Goal: Contribute content: Add original content to the website for others to see

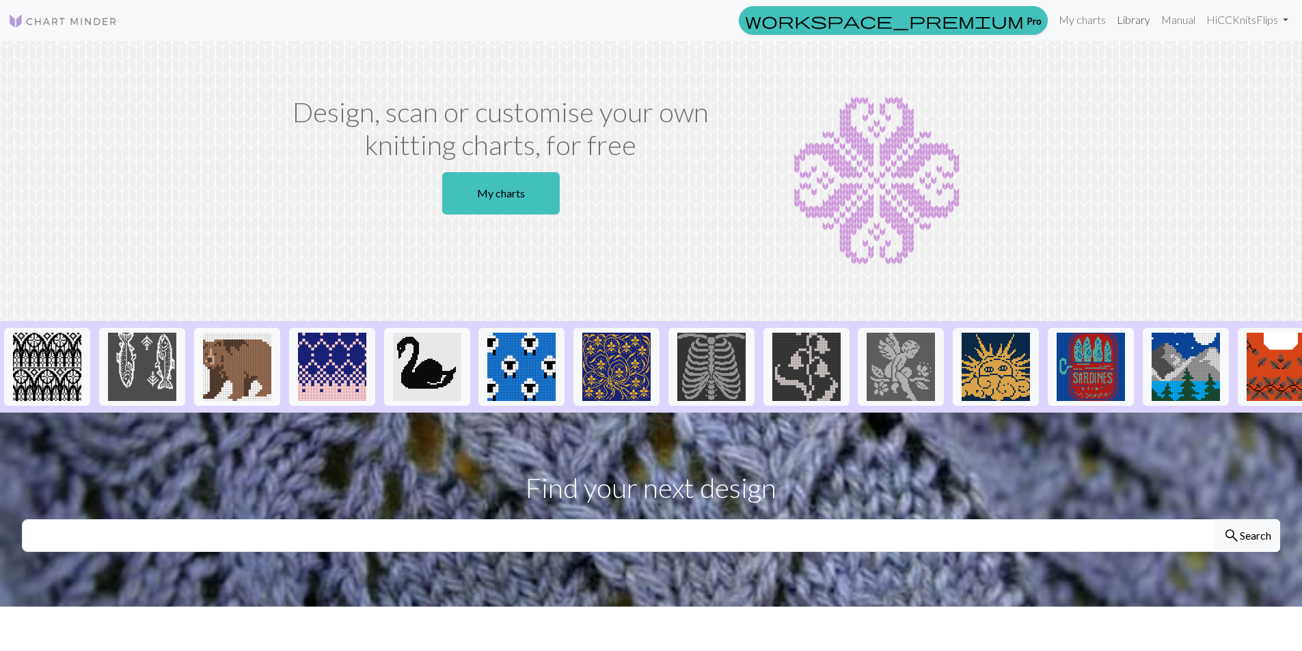
click at [1123, 26] on link "Library" at bounding box center [1133, 19] width 44 height 27
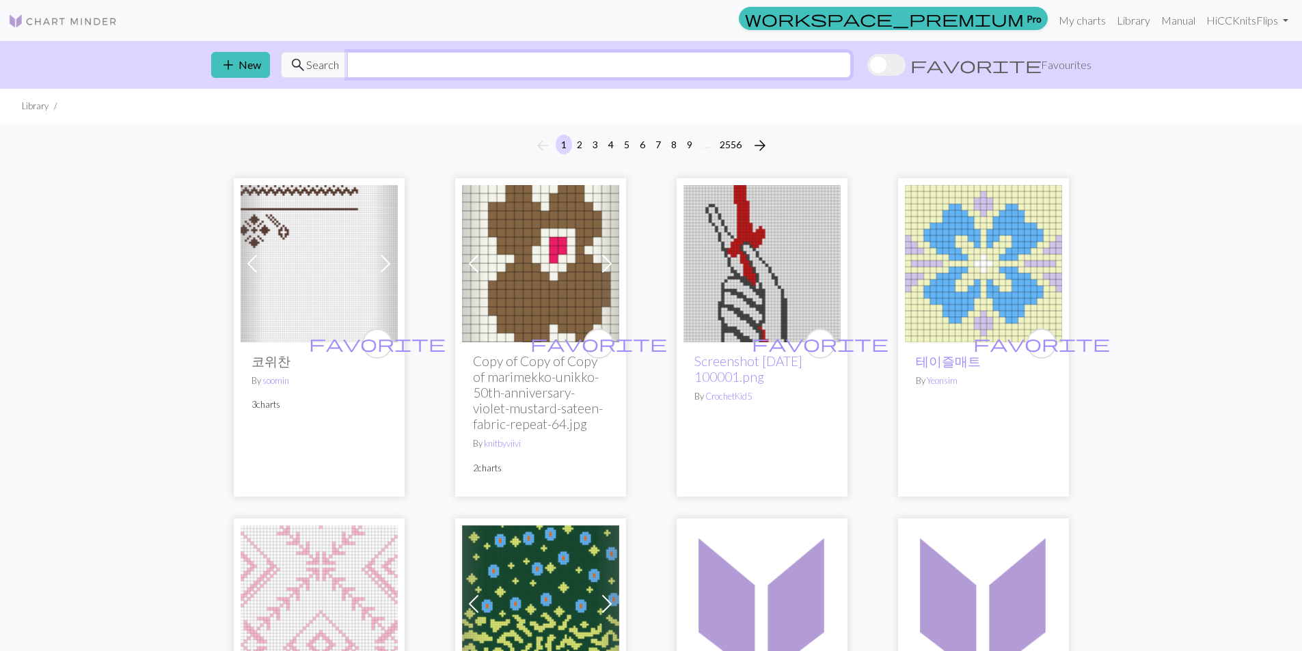
click at [456, 63] on input "text" at bounding box center [599, 65] width 504 height 26
type input "raccoon"
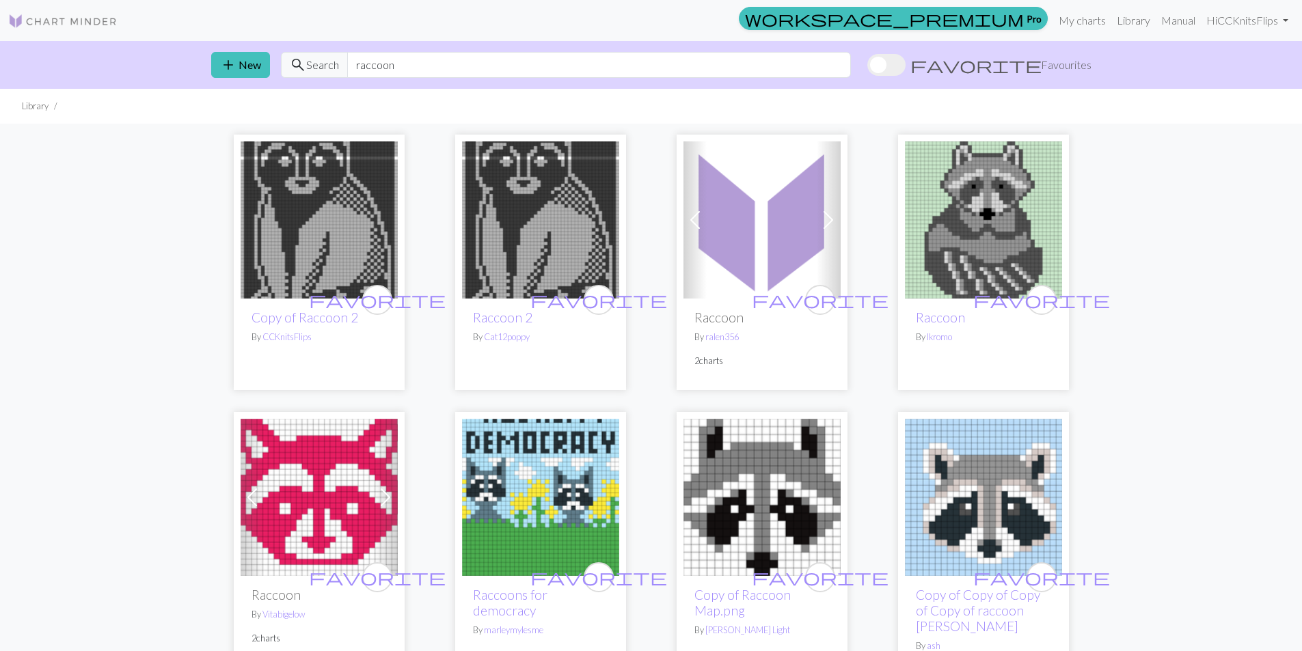
click at [304, 194] on img at bounding box center [319, 219] width 157 height 157
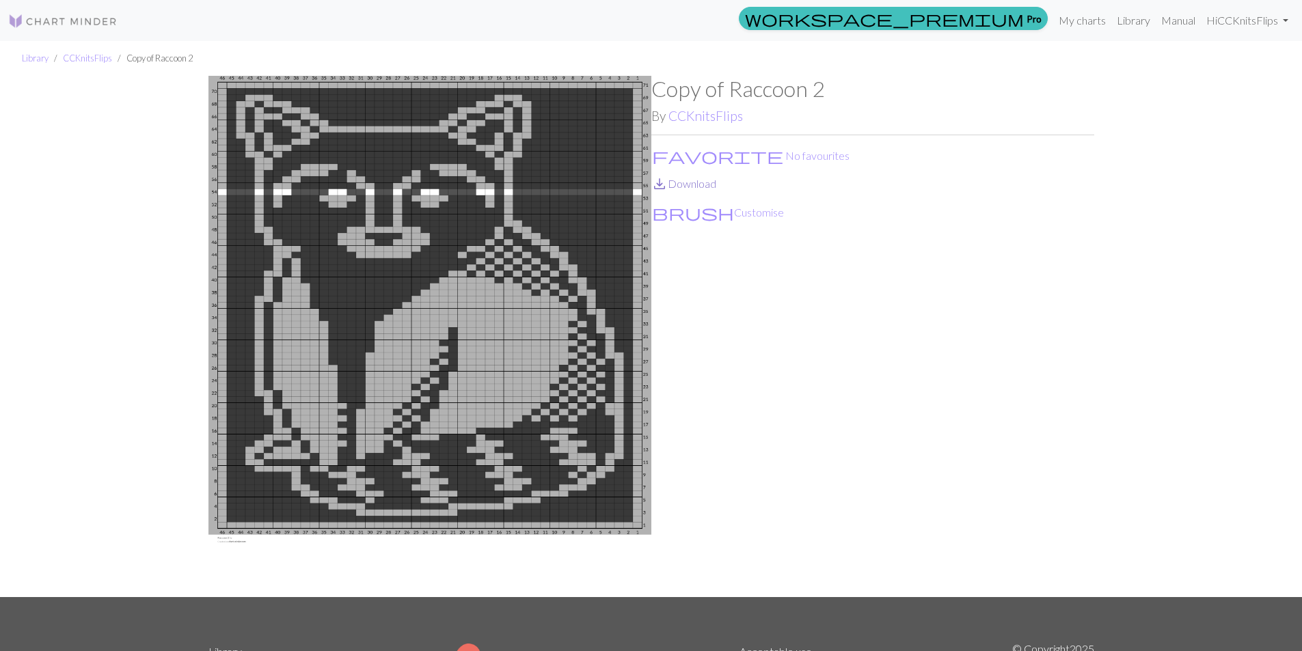
click at [705, 182] on link "save_alt Download" at bounding box center [683, 183] width 65 height 13
click at [1082, 14] on link "My charts" at bounding box center [1082, 20] width 58 height 27
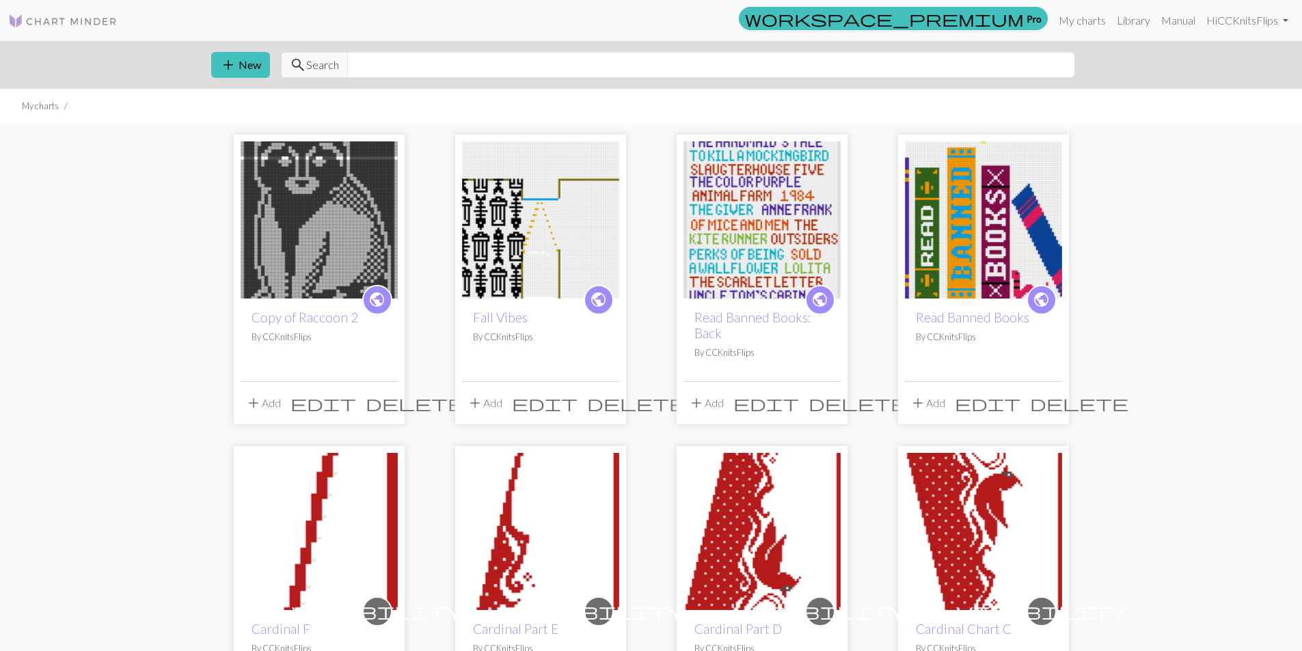
click at [564, 240] on img at bounding box center [540, 219] width 157 height 157
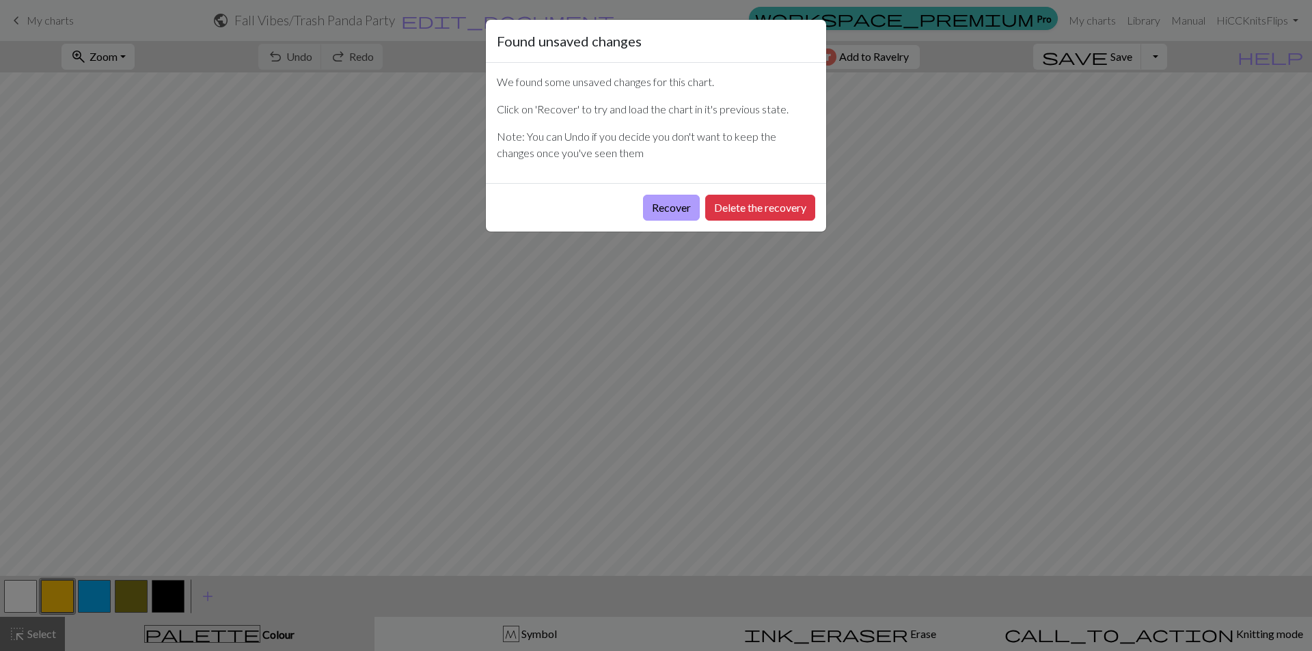
click at [668, 208] on button "Recover" at bounding box center [671, 208] width 57 height 26
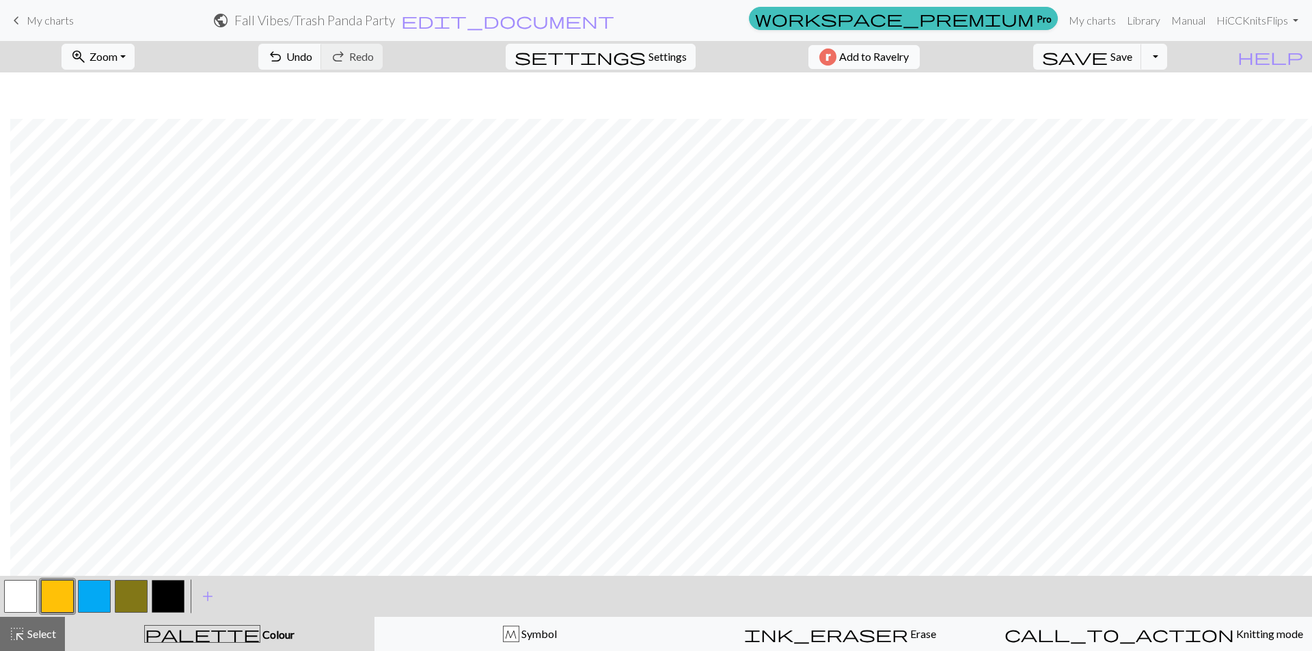
scroll to position [661, 410]
click at [135, 54] on button "zoom_in Zoom Zoom" at bounding box center [97, 57] width 73 height 26
click at [111, 165] on button "50%" at bounding box center [116, 164] width 108 height 22
click at [178, 599] on button "button" at bounding box center [168, 596] width 33 height 33
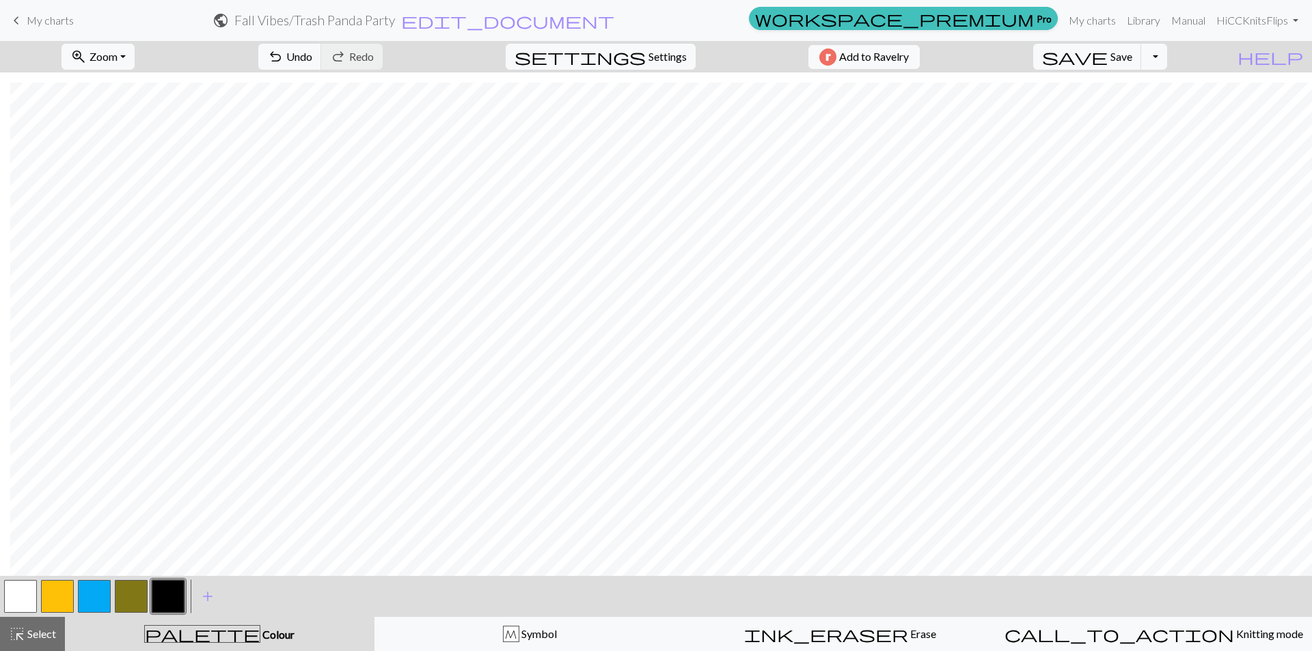
drag, startPoint x: 19, startPoint y: 16, endPoint x: 707, endPoint y: 66, distance: 689.8
click at [19, 16] on span "keyboard_arrow_left" at bounding box center [16, 20] width 16 height 19
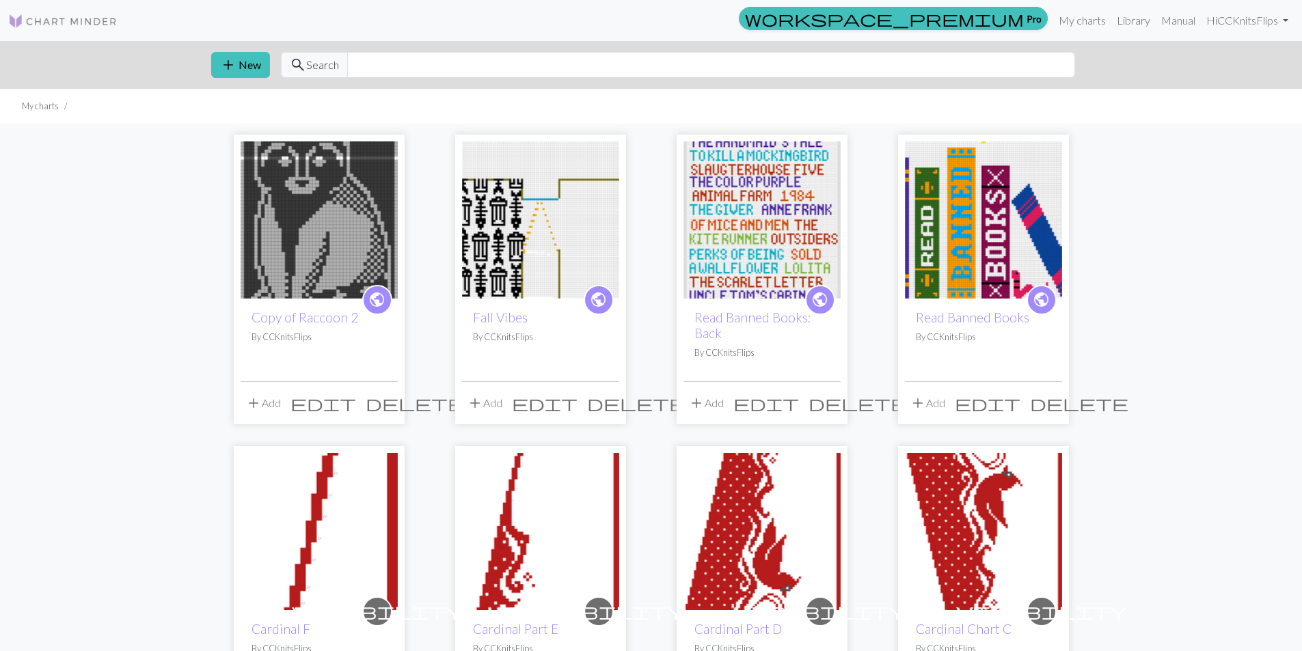
click at [292, 193] on img at bounding box center [319, 219] width 157 height 157
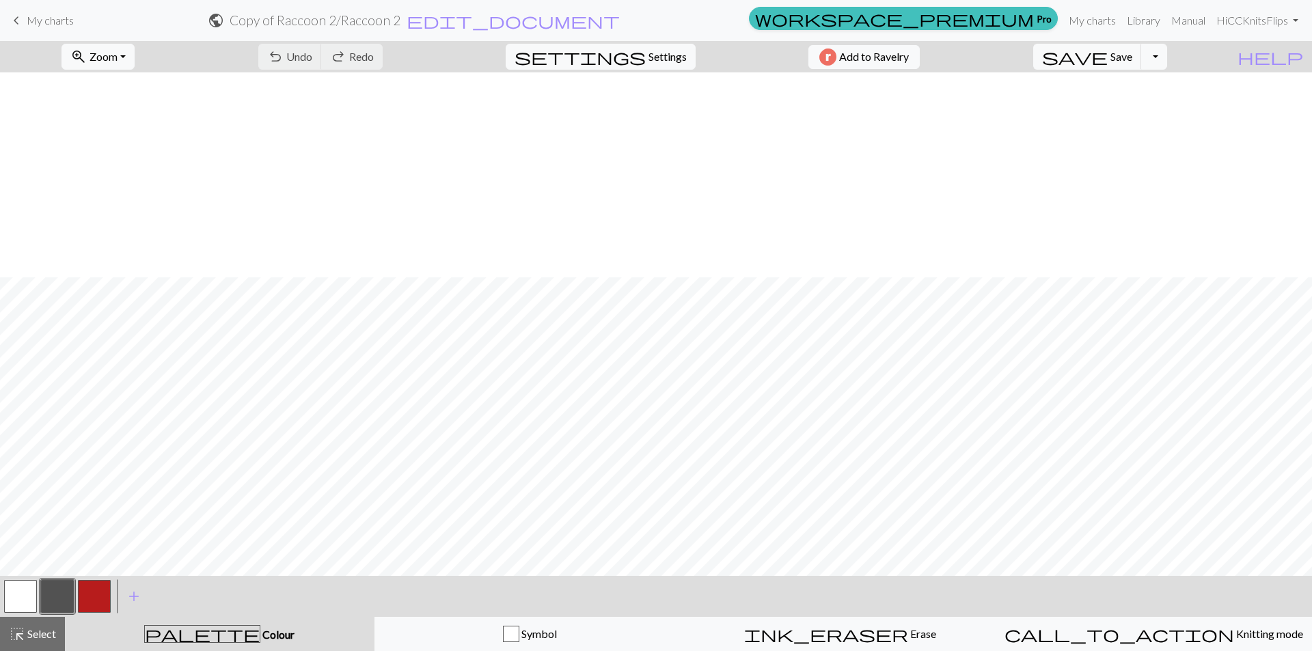
scroll to position [205, 0]
click at [118, 59] on span "Zoom" at bounding box center [104, 56] width 28 height 13
click at [106, 169] on button "50%" at bounding box center [116, 164] width 108 height 22
click at [21, 19] on span "keyboard_arrow_left" at bounding box center [16, 20] width 16 height 19
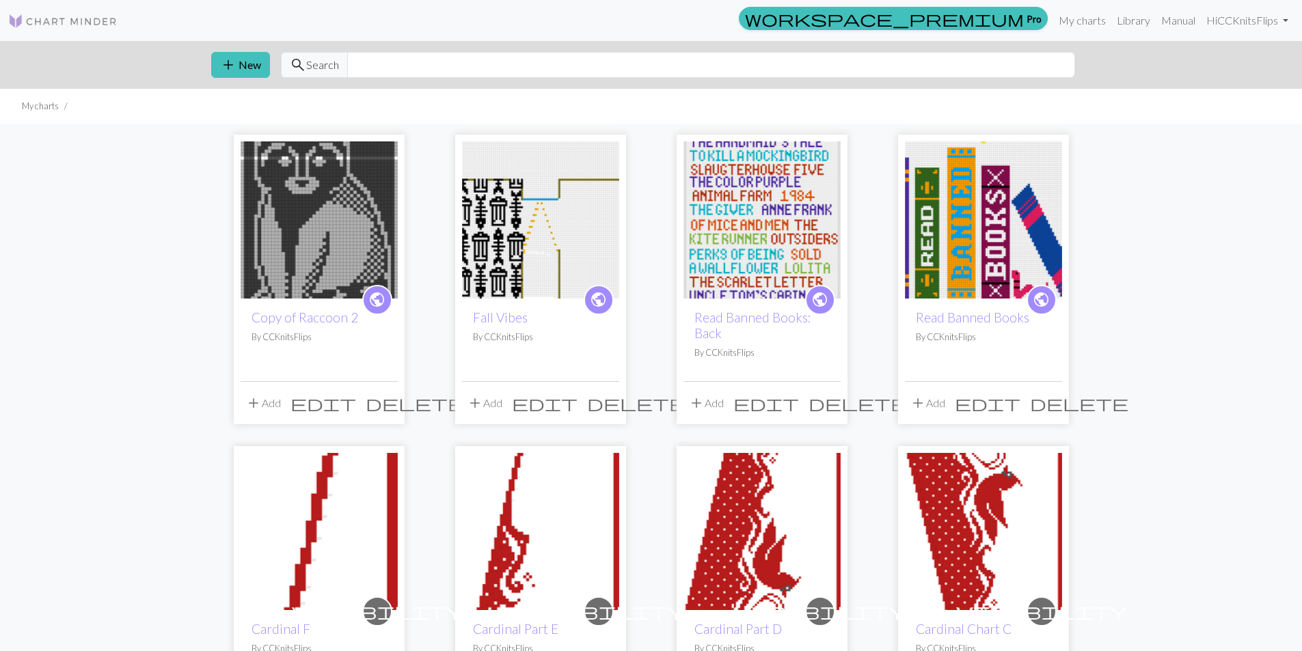
click at [566, 210] on img at bounding box center [540, 219] width 157 height 157
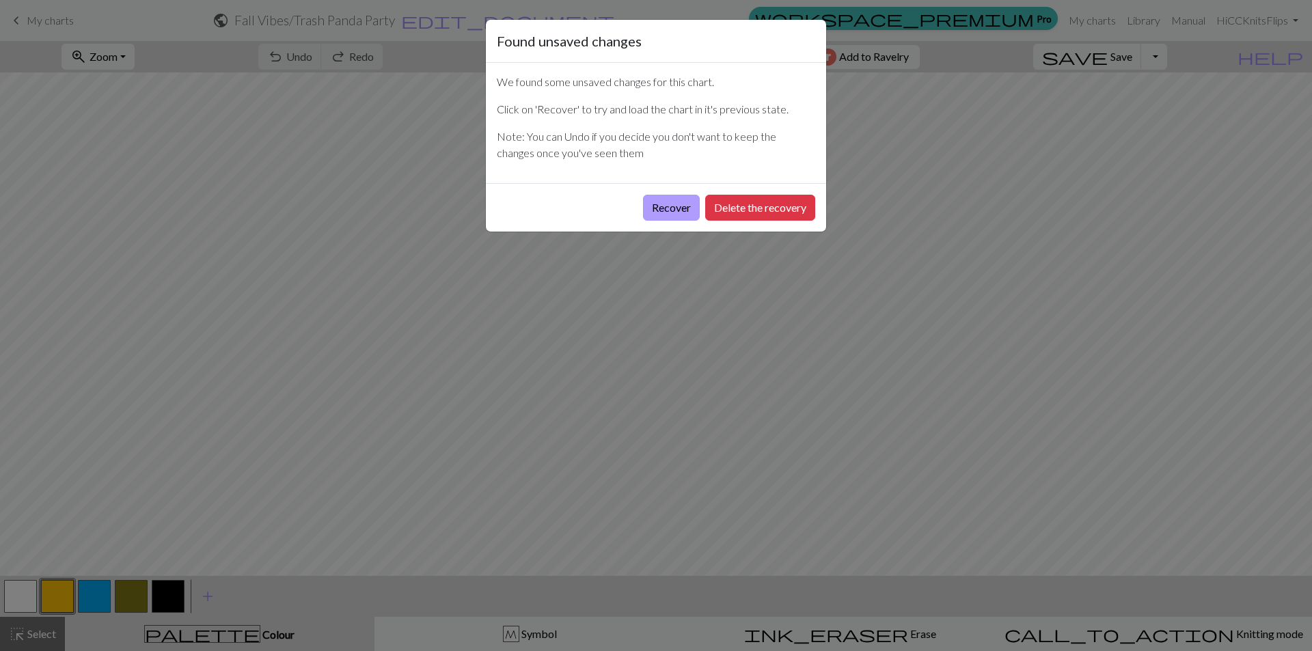
click at [683, 205] on button "Recover" at bounding box center [671, 208] width 57 height 26
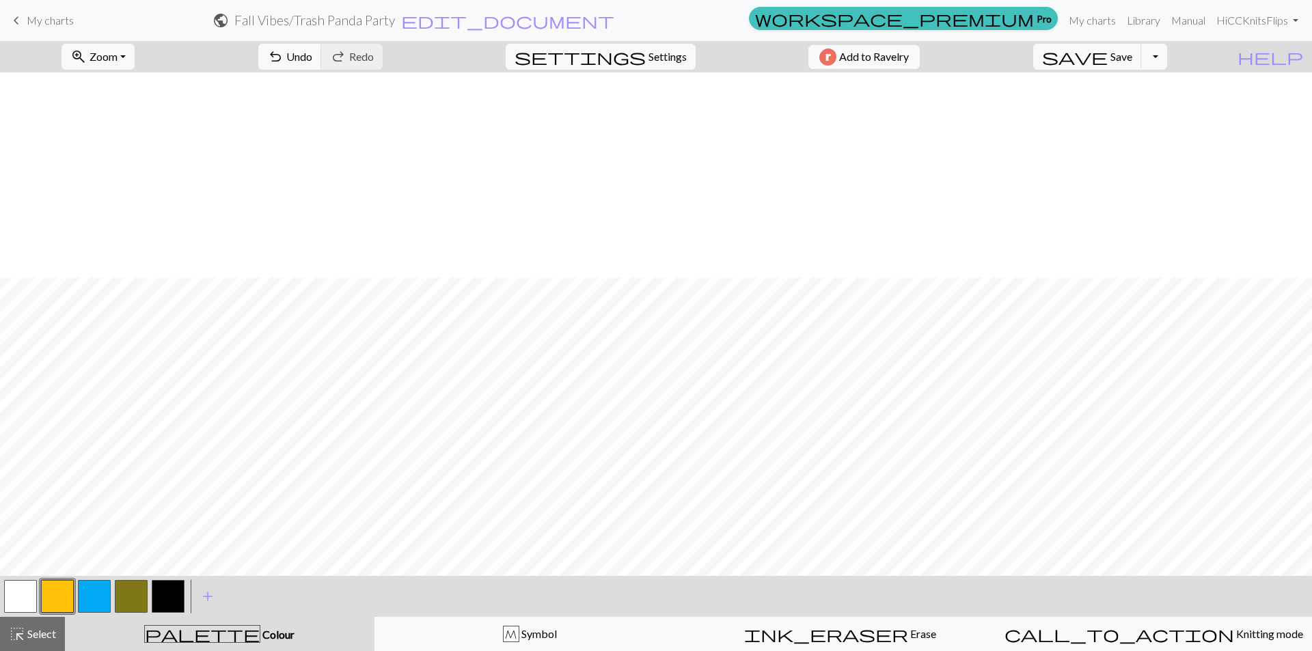
scroll to position [205, 0]
click at [87, 55] on span "zoom_in" at bounding box center [78, 56] width 16 height 19
click at [115, 161] on button "50%" at bounding box center [116, 164] width 108 height 22
click at [19, 597] on button "button" at bounding box center [20, 596] width 33 height 33
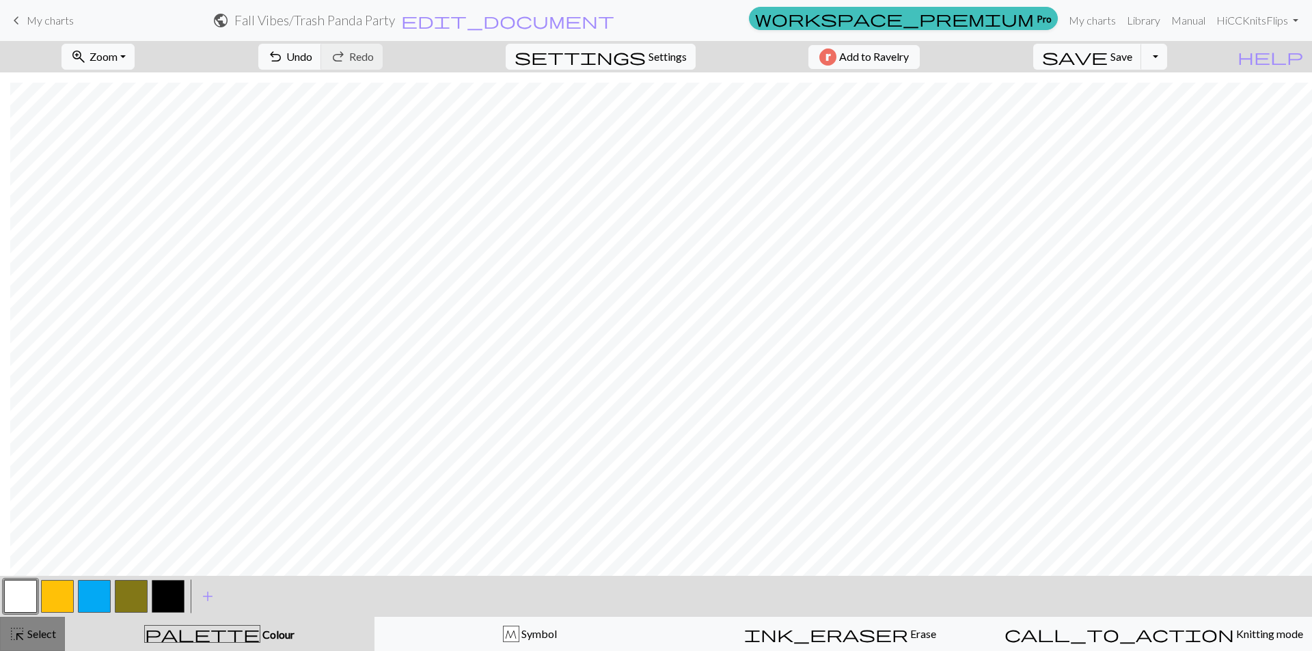
click at [24, 632] on span "highlight_alt" at bounding box center [17, 634] width 16 height 19
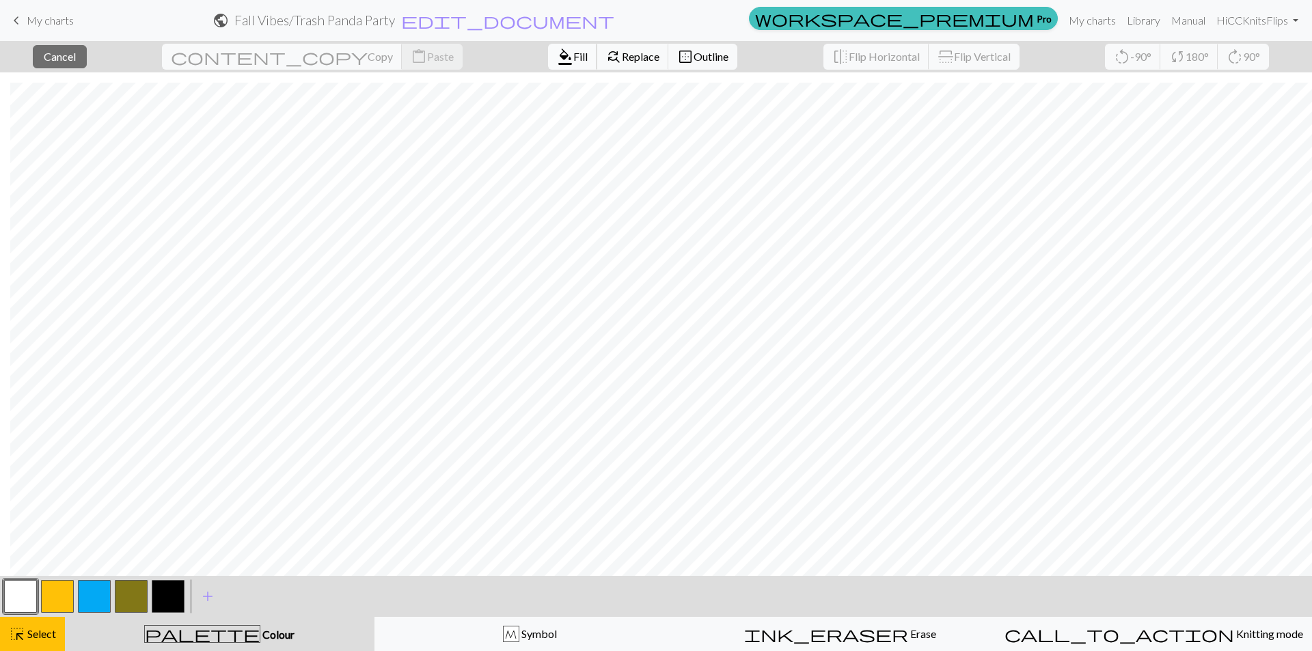
click at [573, 60] on span "Fill" at bounding box center [580, 56] width 14 height 13
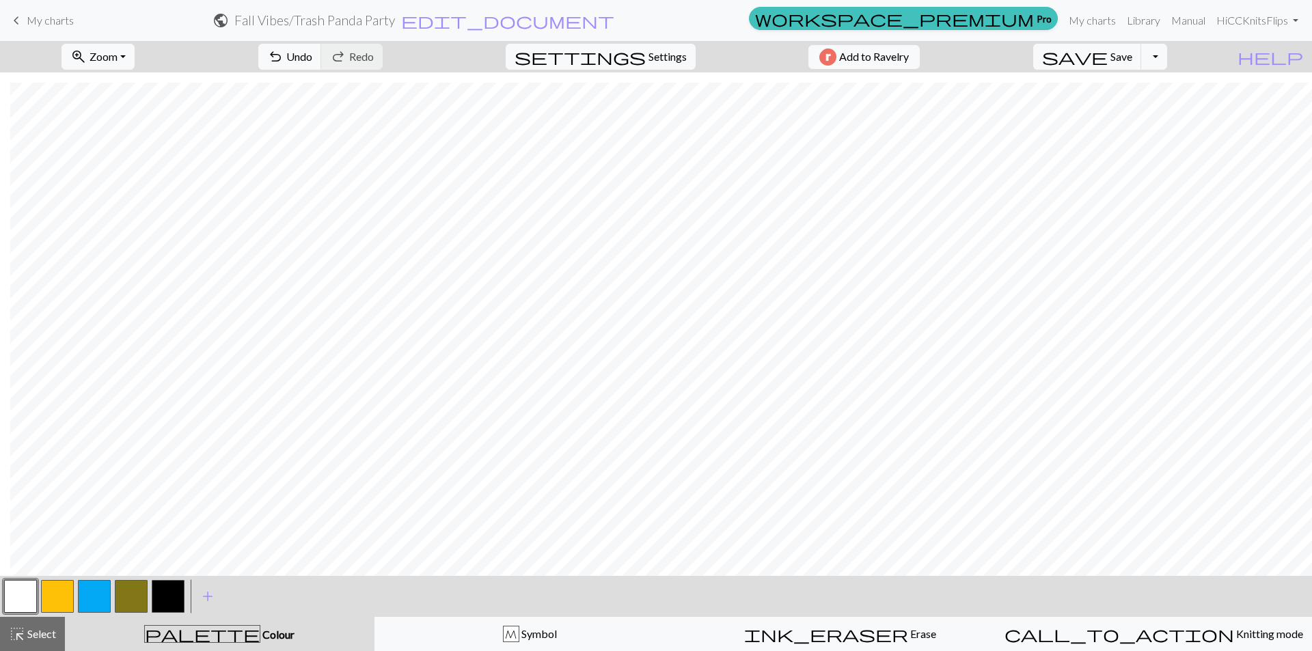
click at [178, 598] on button "button" at bounding box center [168, 596] width 33 height 33
click at [25, 584] on button "button" at bounding box center [20, 596] width 33 height 33
click at [170, 595] on button "button" at bounding box center [168, 596] width 33 height 33
drag, startPoint x: 14, startPoint y: 596, endPoint x: 27, endPoint y: 579, distance: 20.9
click at [14, 597] on button "button" at bounding box center [20, 596] width 33 height 33
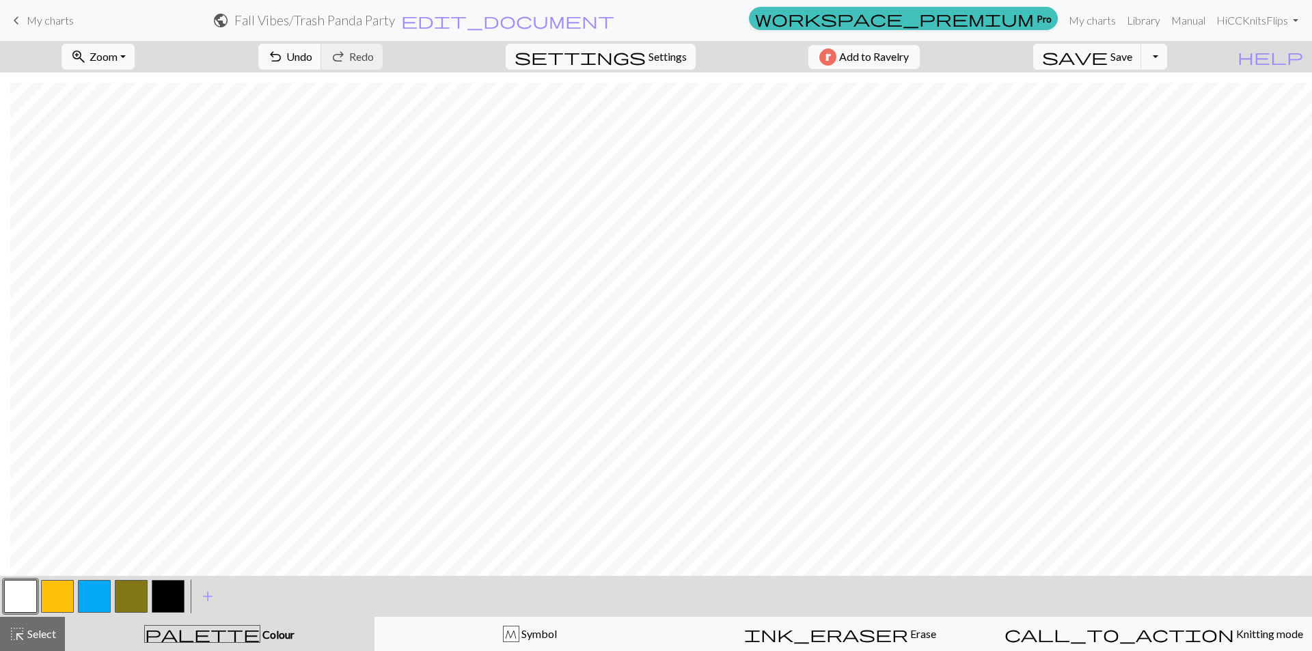
click at [158, 604] on button "button" at bounding box center [168, 596] width 33 height 33
click at [23, 590] on button "button" at bounding box center [20, 596] width 33 height 33
click at [171, 589] on button "button" at bounding box center [168, 596] width 33 height 33
click at [25, 589] on button "button" at bounding box center [20, 596] width 33 height 33
click at [161, 599] on button "button" at bounding box center [168, 596] width 33 height 33
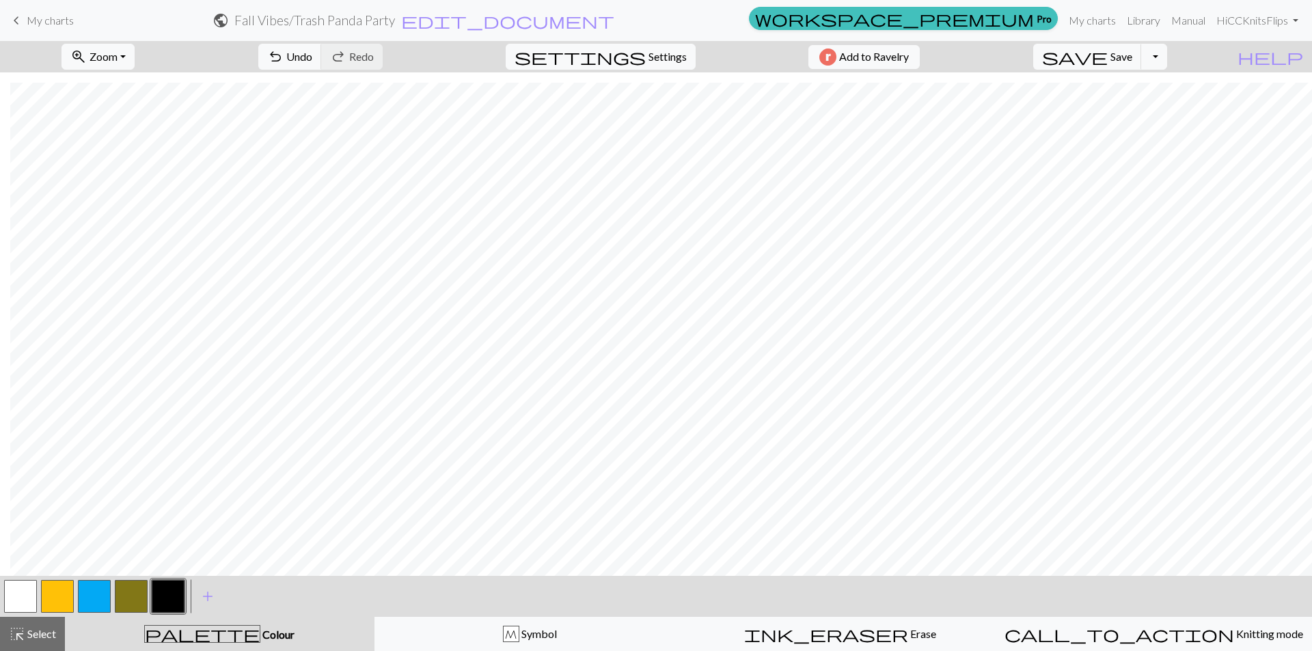
click at [8, 595] on button "button" at bounding box center [20, 596] width 33 height 33
click at [164, 599] on button "button" at bounding box center [168, 596] width 33 height 33
click at [33, 594] on button "button" at bounding box center [20, 596] width 33 height 33
click at [10, 590] on button "button" at bounding box center [20, 596] width 33 height 33
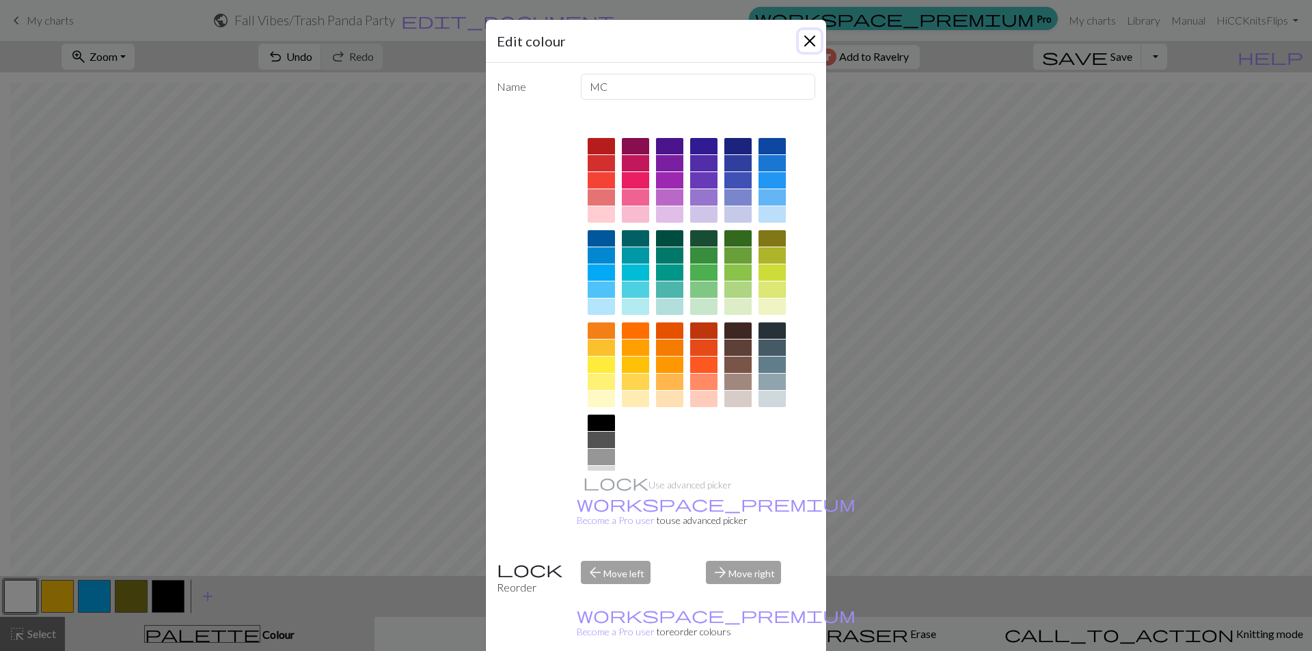
click at [808, 36] on button "Close" at bounding box center [810, 41] width 22 height 22
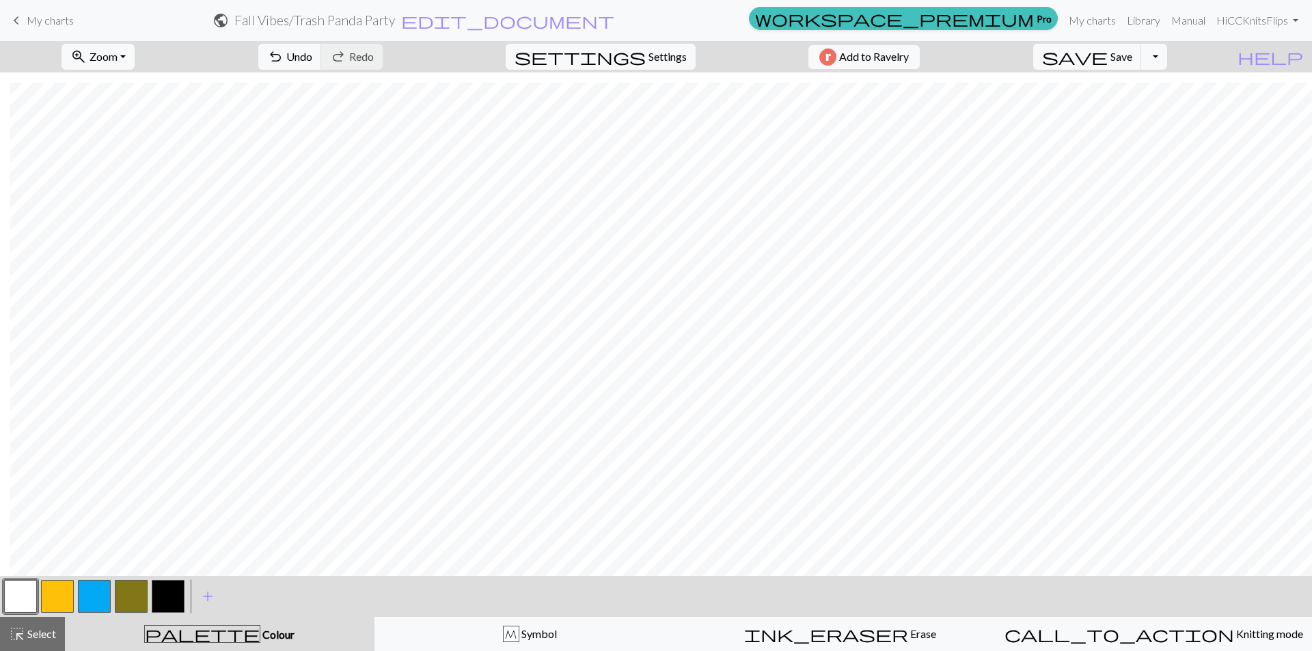
click at [33, 593] on button "button" at bounding box center [20, 596] width 33 height 33
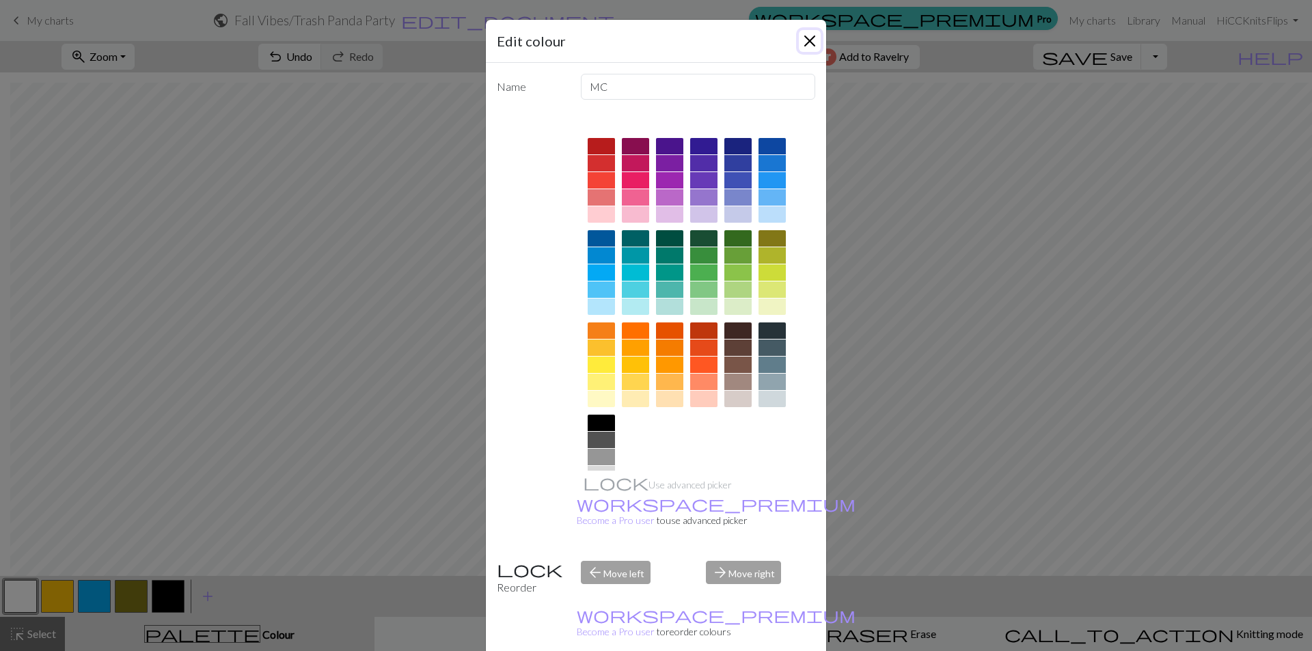
click at [812, 42] on button "Close" at bounding box center [810, 41] width 22 height 22
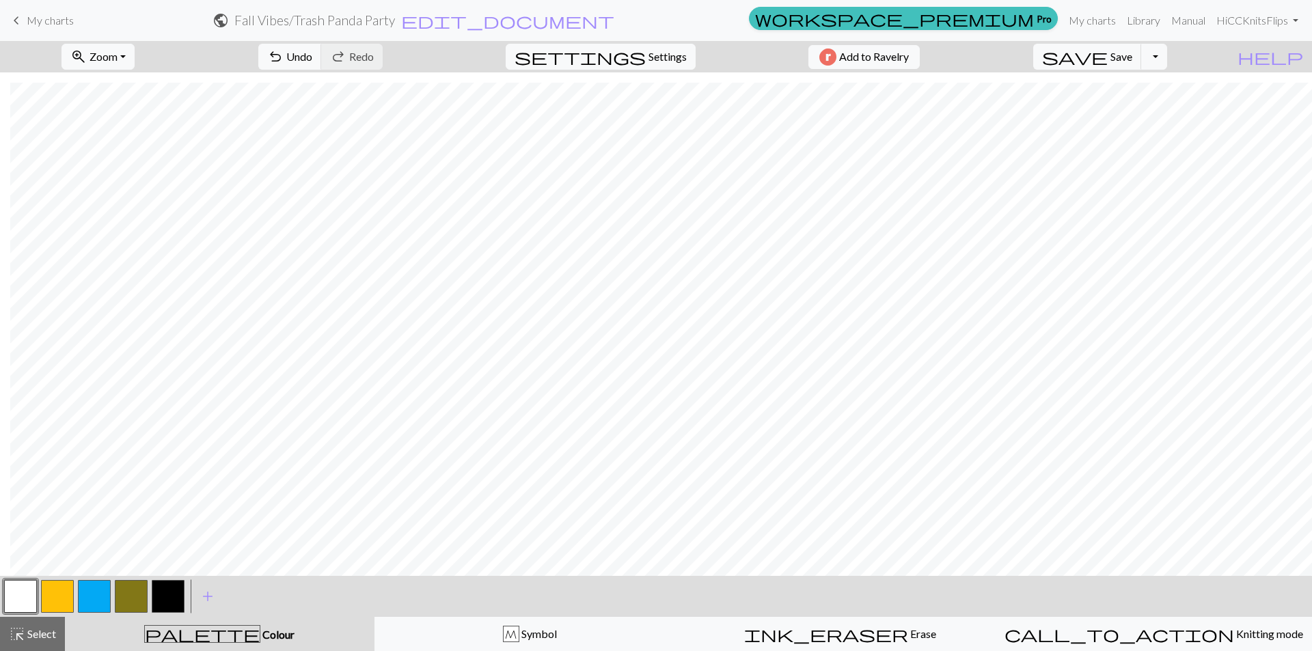
click at [171, 594] on button "button" at bounding box center [168, 596] width 33 height 33
click at [312, 62] on span "Undo" at bounding box center [299, 56] width 26 height 13
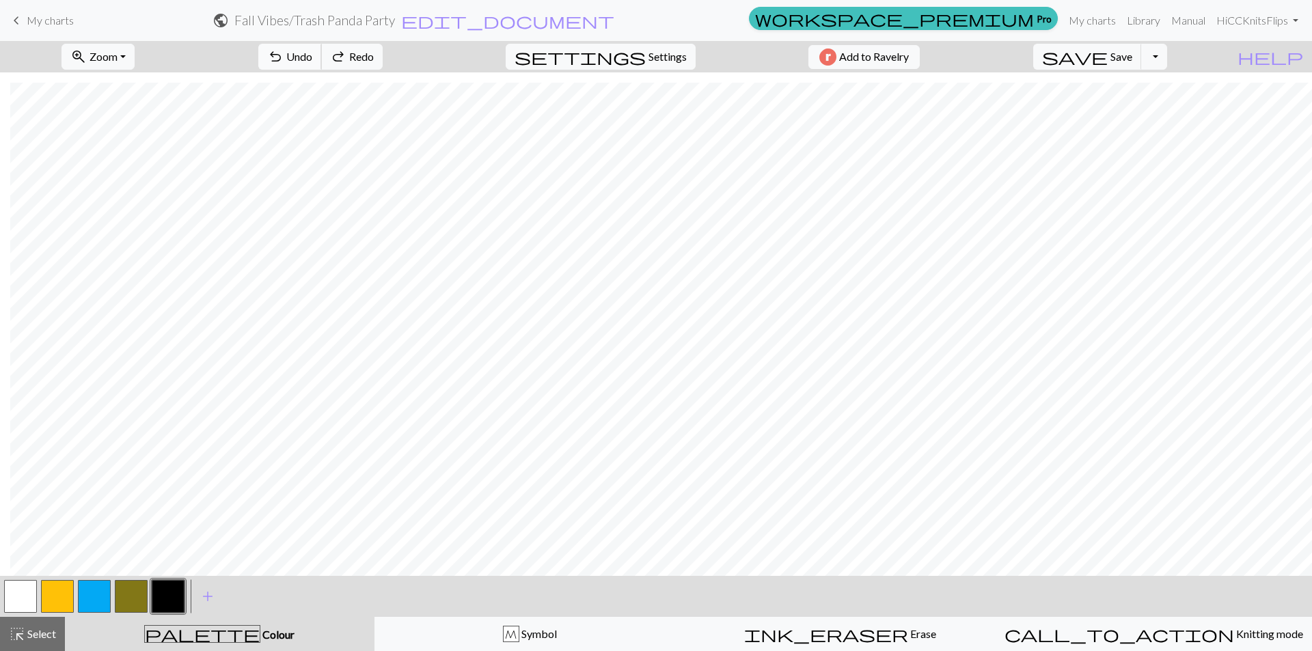
click at [312, 62] on span "Undo" at bounding box center [299, 56] width 26 height 13
click at [27, 635] on span "Select" at bounding box center [40, 633] width 31 height 13
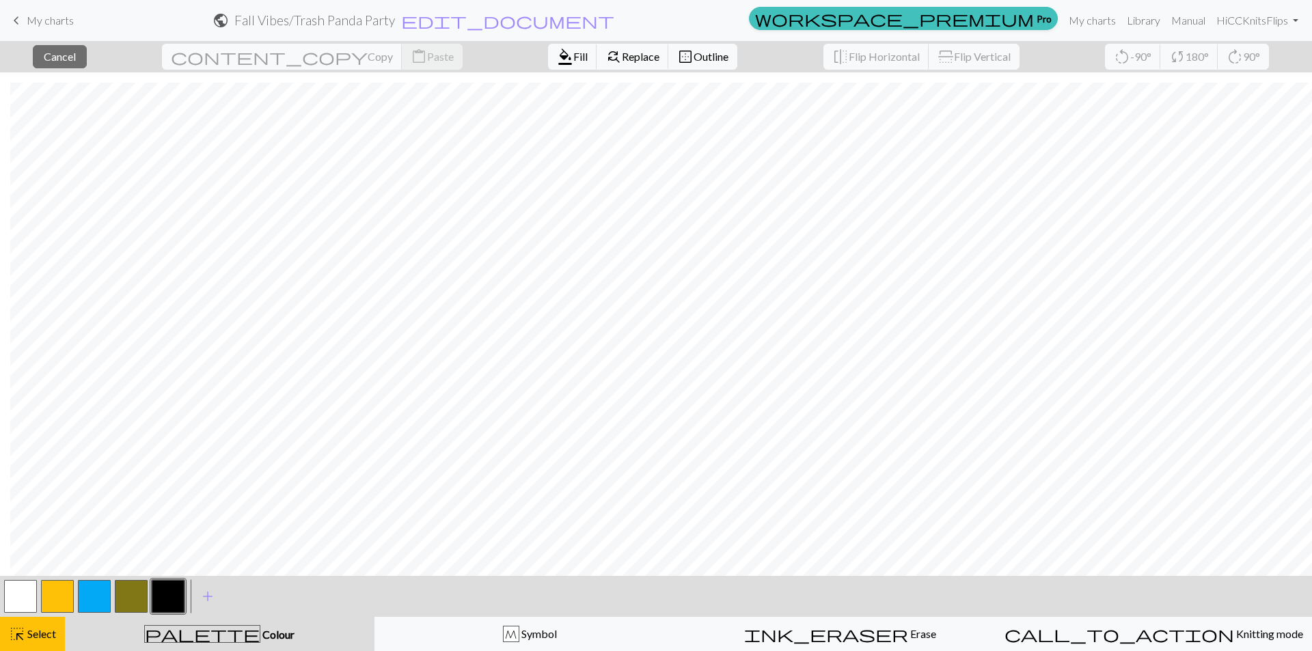
click at [11, 592] on button "button" at bounding box center [20, 596] width 33 height 33
click at [557, 61] on span "format_color_fill" at bounding box center [565, 56] width 16 height 19
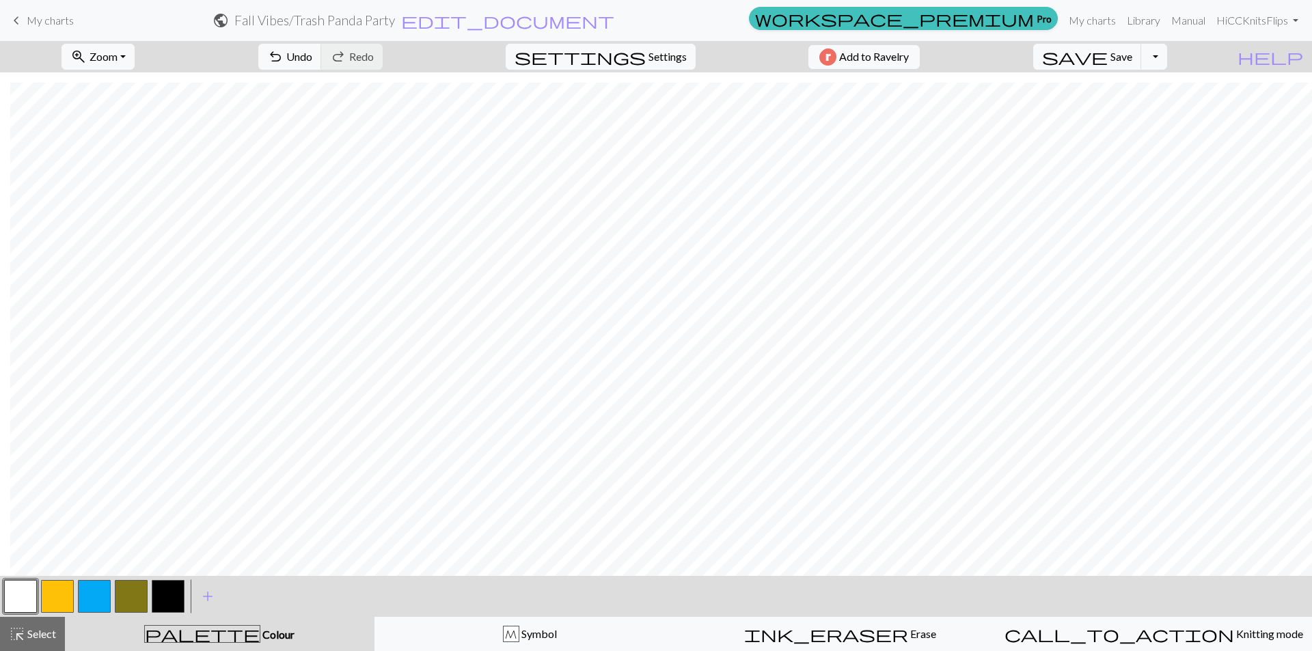
click at [169, 590] on button "button" at bounding box center [168, 596] width 33 height 33
click at [14, 603] on button "button" at bounding box center [20, 596] width 33 height 33
click at [167, 592] on button "button" at bounding box center [168, 596] width 33 height 33
drag, startPoint x: 17, startPoint y: 596, endPoint x: 39, endPoint y: 571, distance: 33.4
click at [18, 596] on button "button" at bounding box center [20, 596] width 33 height 33
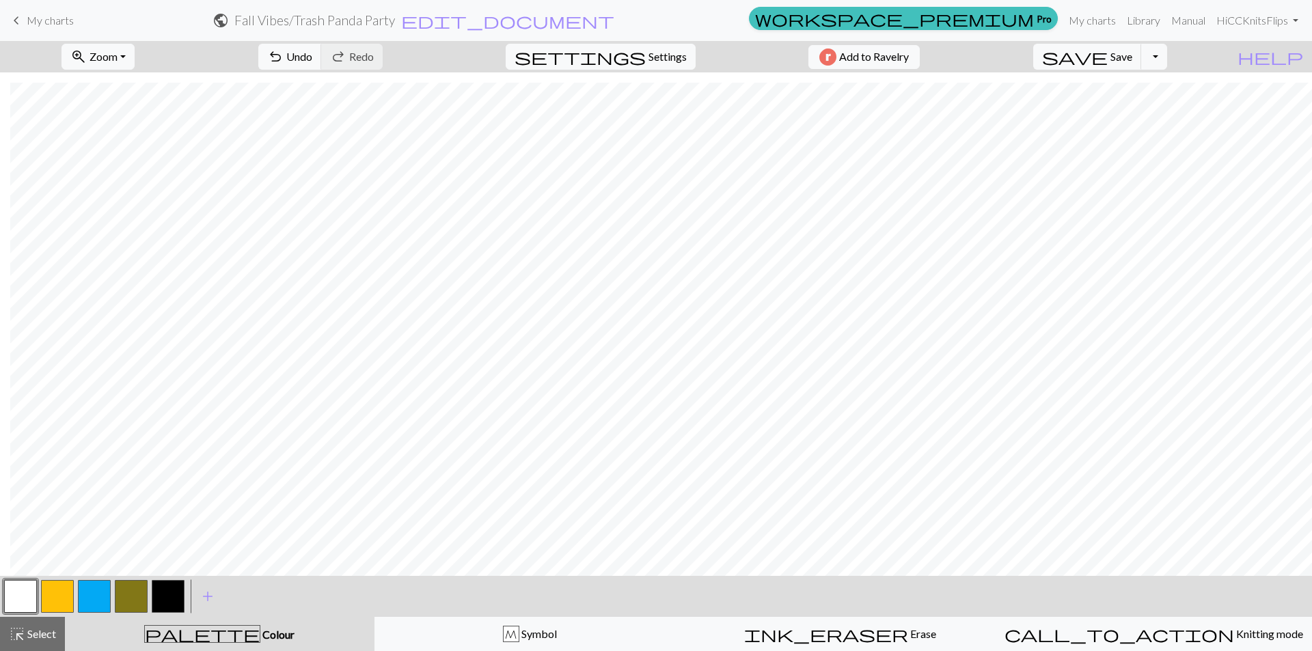
click at [180, 595] on button "button" at bounding box center [168, 596] width 33 height 33
click at [42, 637] on span "Select" at bounding box center [40, 633] width 31 height 13
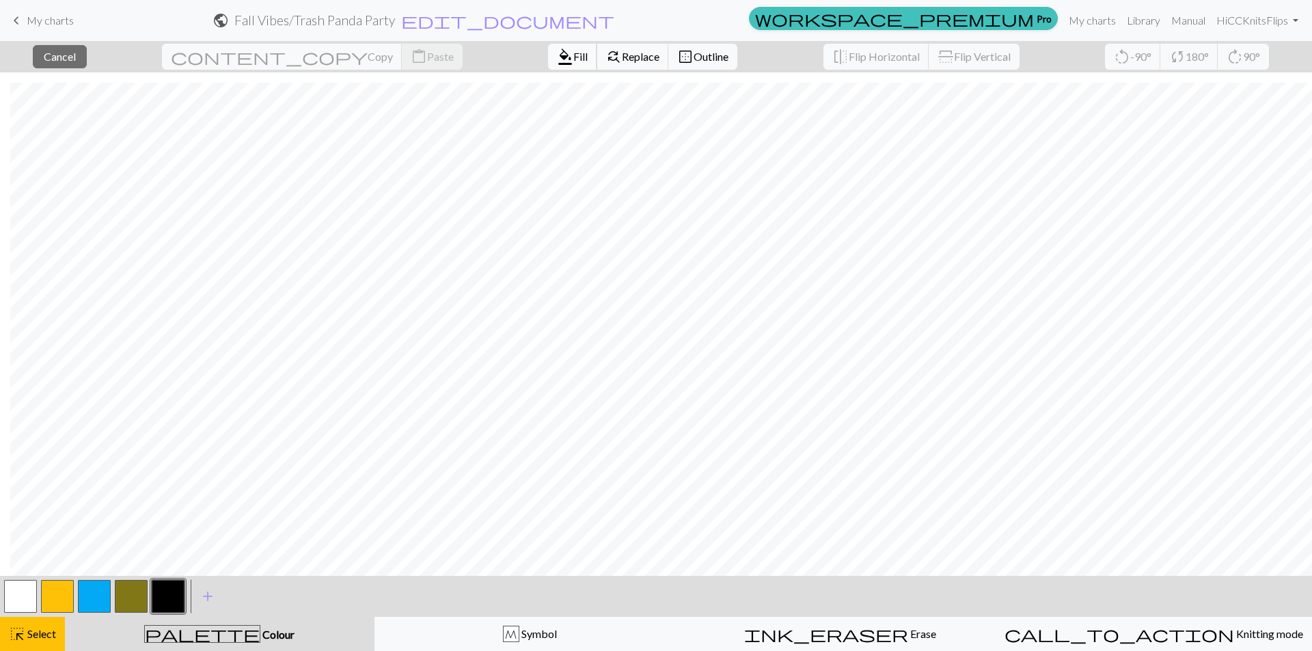
click at [573, 57] on span "Fill" at bounding box center [580, 56] width 14 height 13
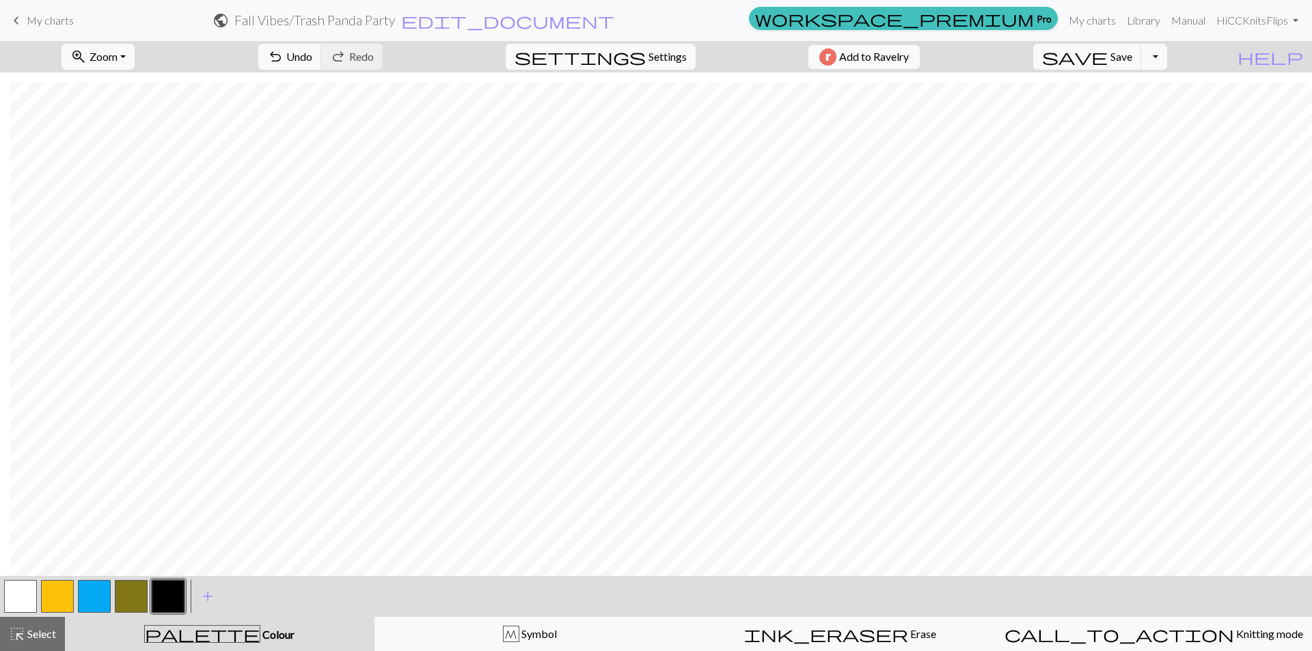
click at [18, 597] on button "button" at bounding box center [20, 596] width 33 height 33
click at [167, 595] on button "button" at bounding box center [168, 596] width 33 height 33
click at [21, 584] on button "button" at bounding box center [20, 596] width 33 height 33
click at [163, 594] on button "button" at bounding box center [168, 596] width 33 height 33
click at [167, 597] on button "button" at bounding box center [168, 596] width 33 height 33
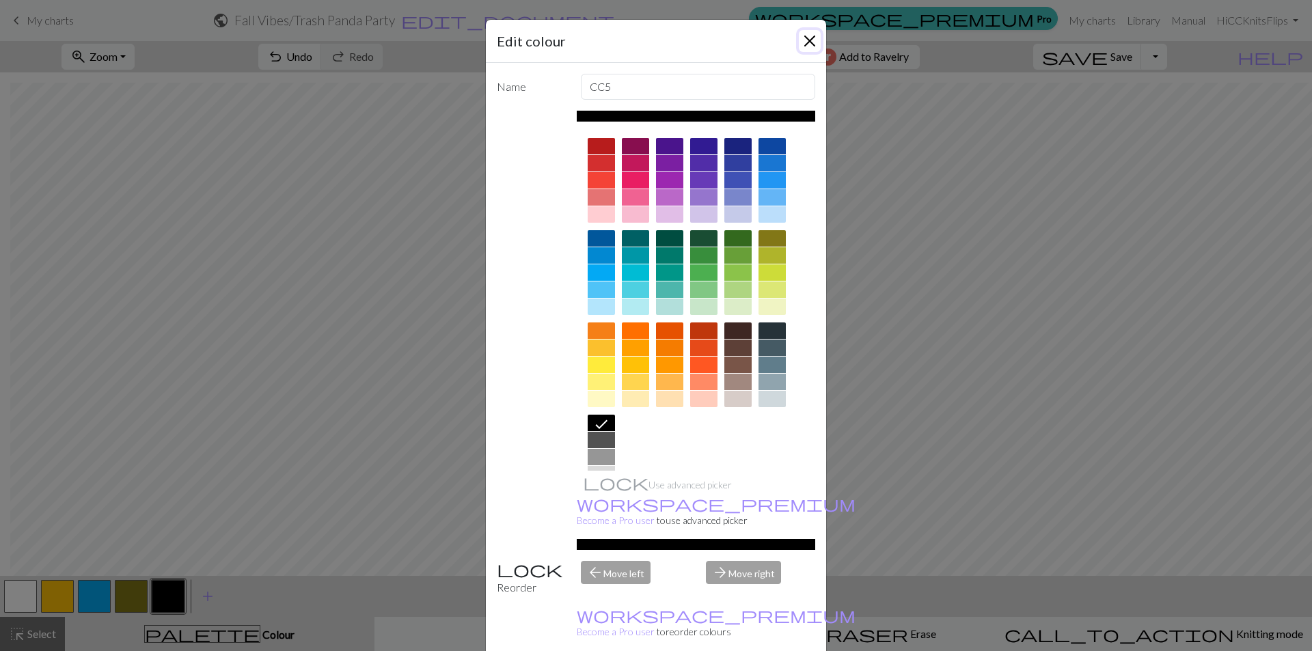
click at [805, 42] on button "Close" at bounding box center [810, 41] width 22 height 22
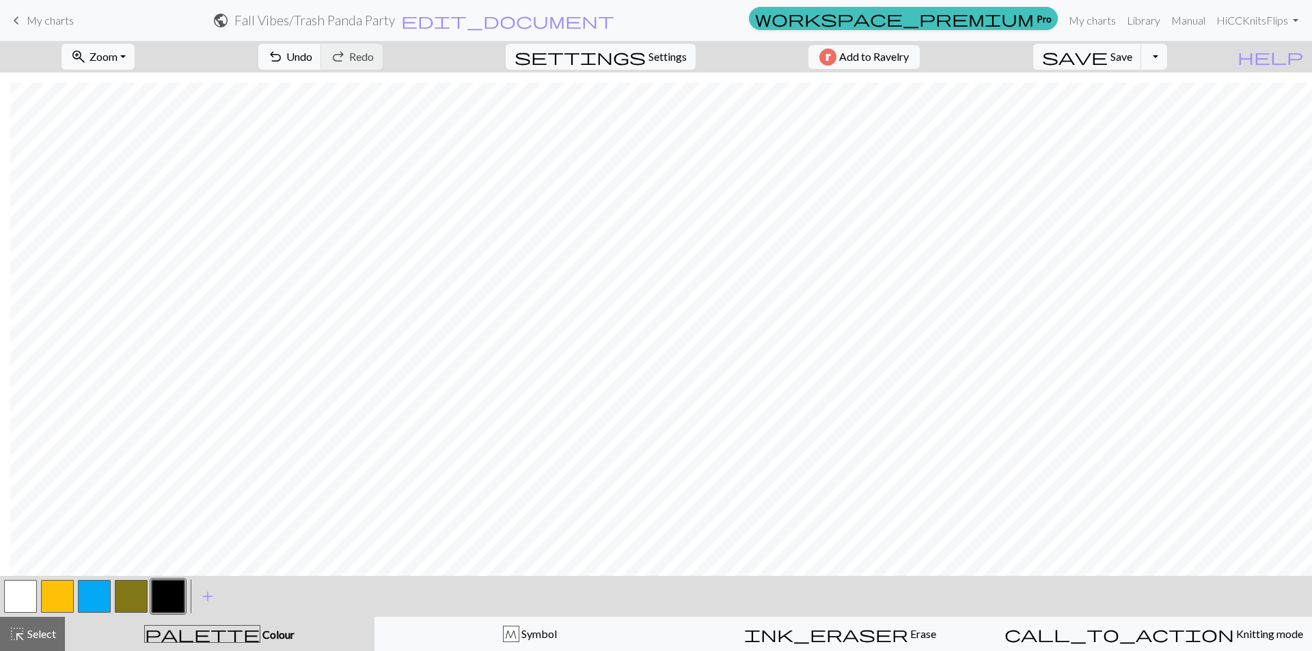
click at [167, 594] on button "button" at bounding box center [168, 596] width 33 height 33
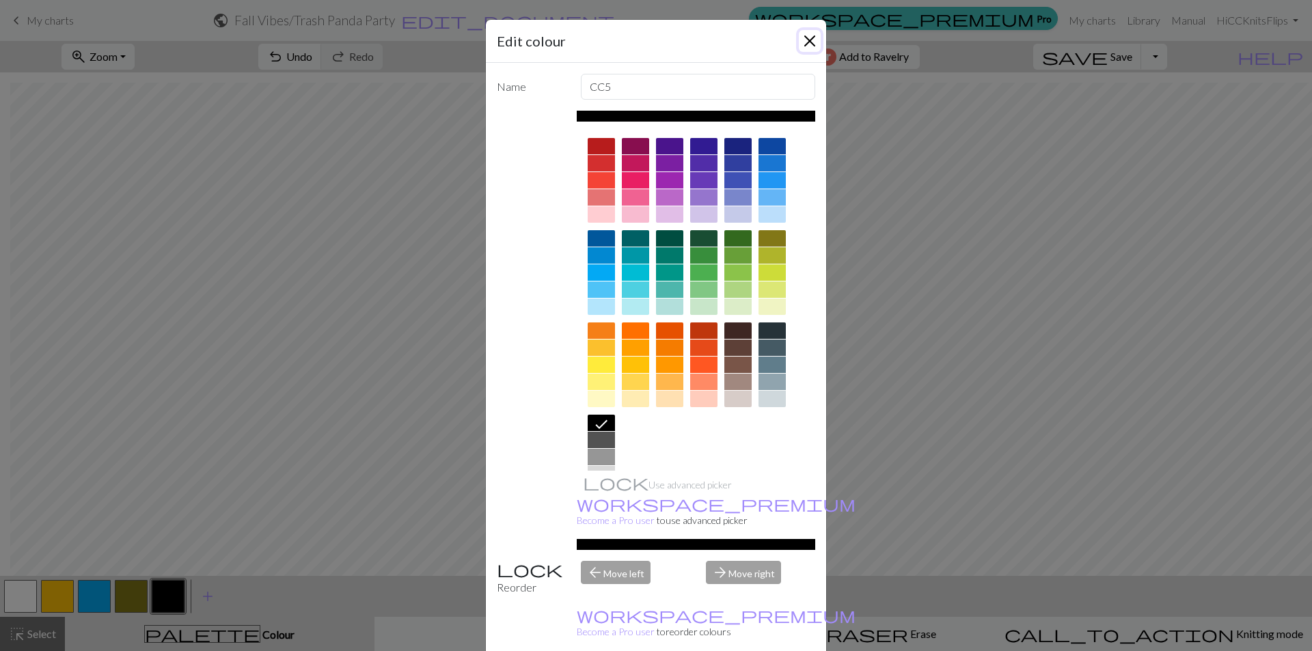
click at [804, 50] on button "Close" at bounding box center [810, 41] width 22 height 22
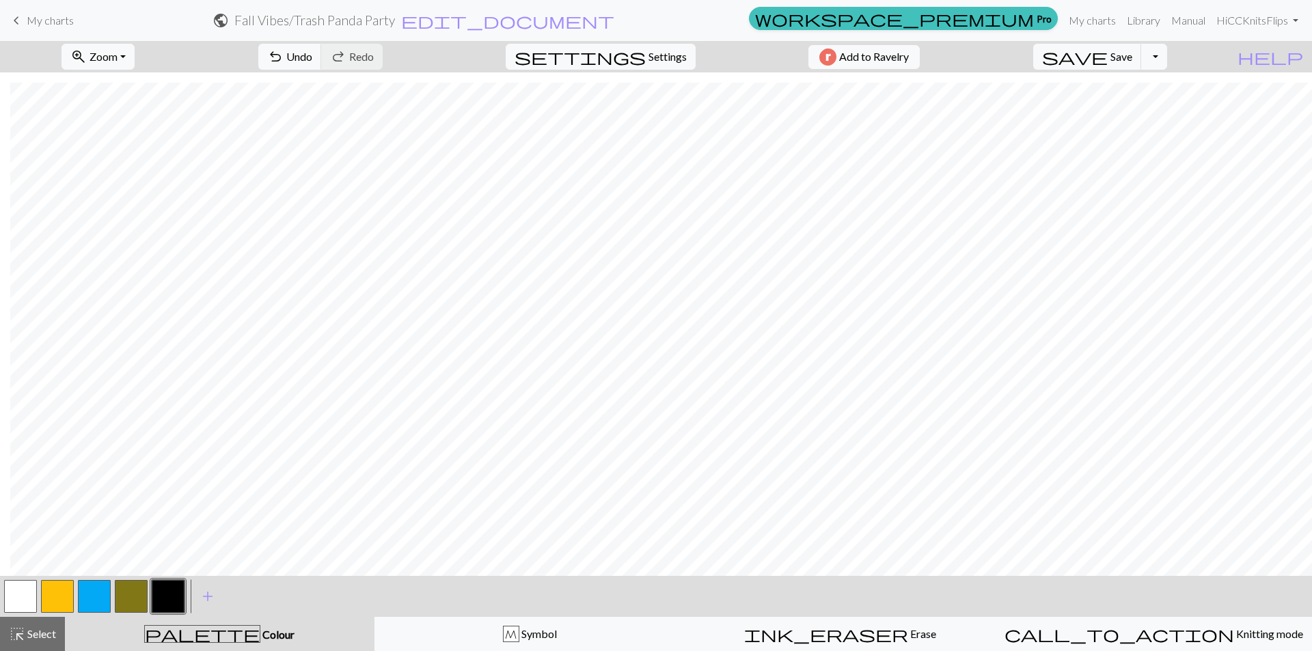
click at [13, 601] on button "button" at bounding box center [20, 596] width 33 height 33
click at [168, 594] on button "button" at bounding box center [168, 596] width 33 height 33
click at [17, 594] on button "button" at bounding box center [20, 596] width 33 height 33
click at [1136, 57] on button "save Save Save" at bounding box center [1087, 57] width 109 height 26
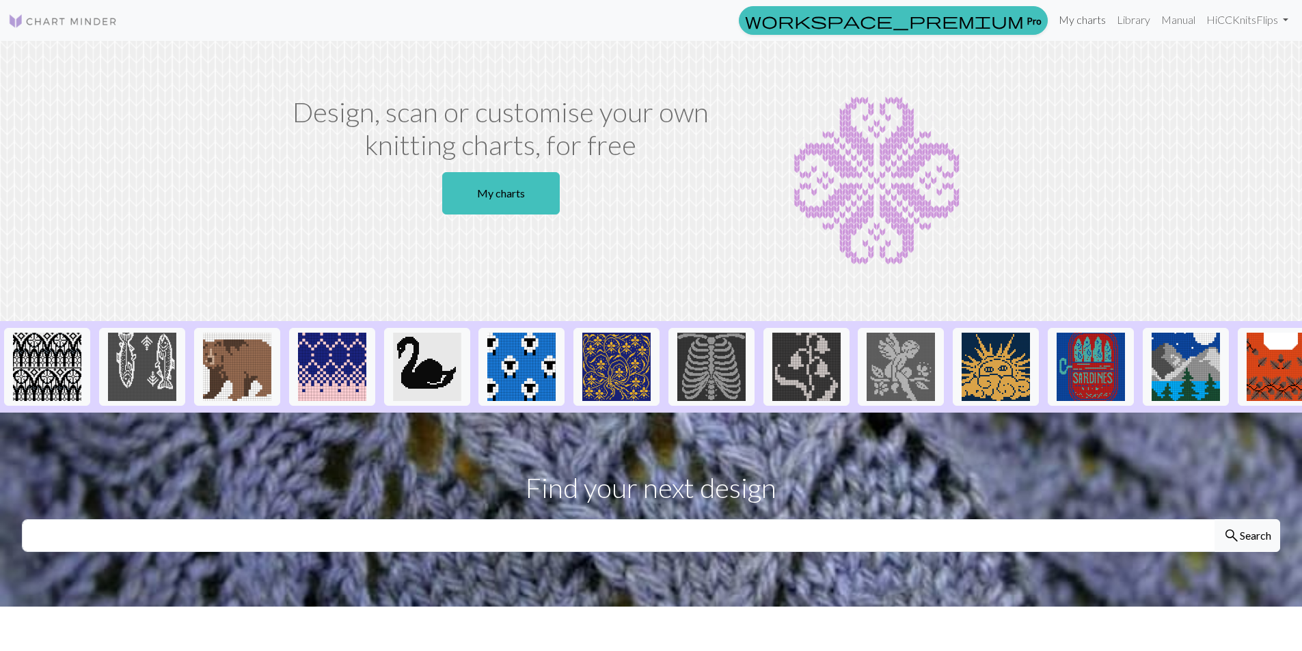
click at [1095, 20] on link "My charts" at bounding box center [1082, 19] width 58 height 27
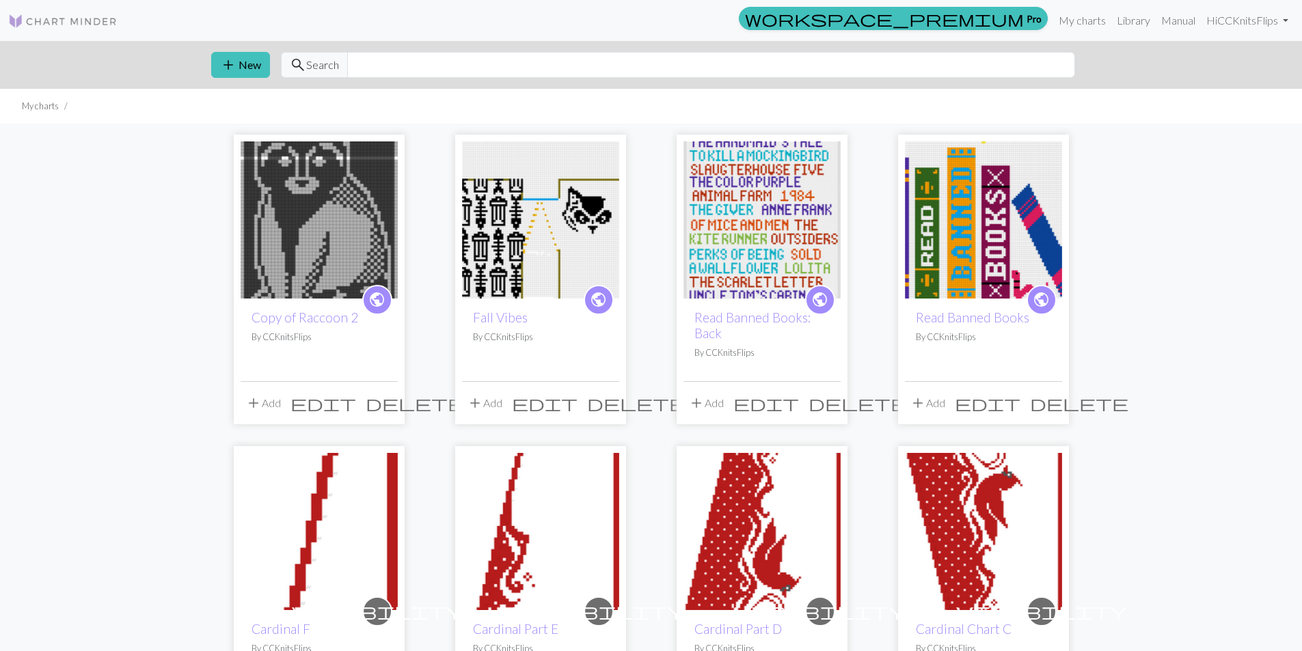
click at [500, 227] on img at bounding box center [540, 219] width 157 height 157
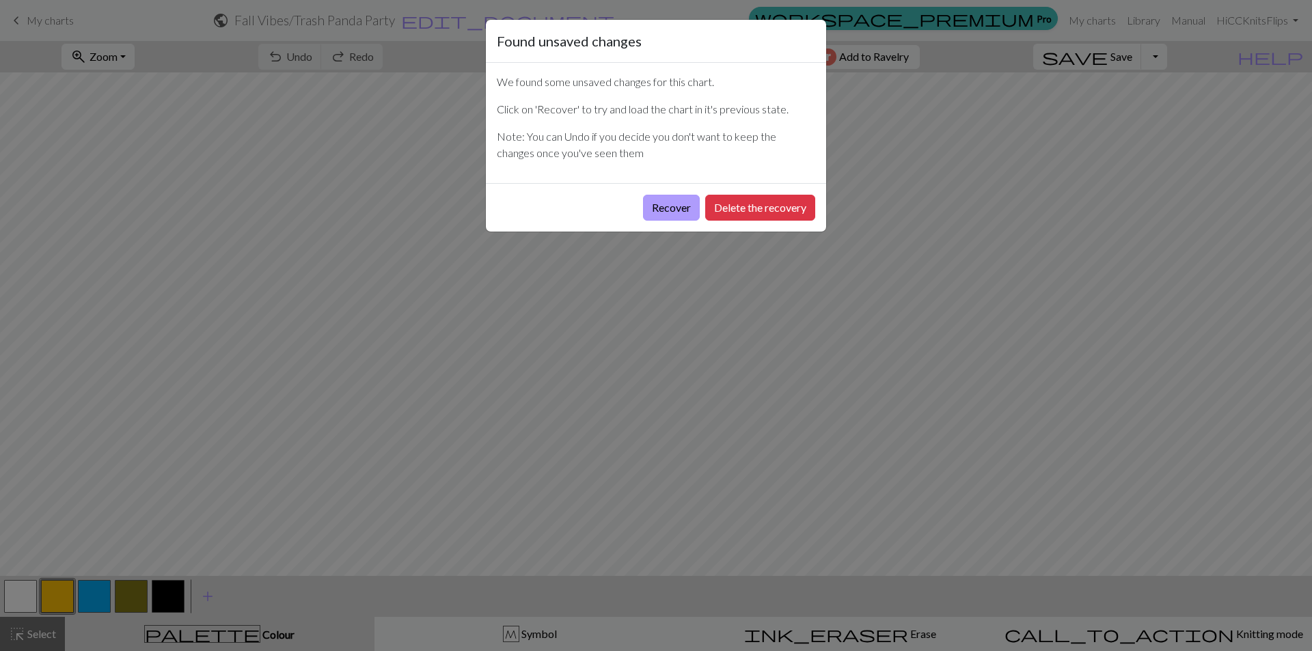
click at [677, 200] on button "Recover" at bounding box center [671, 208] width 57 height 26
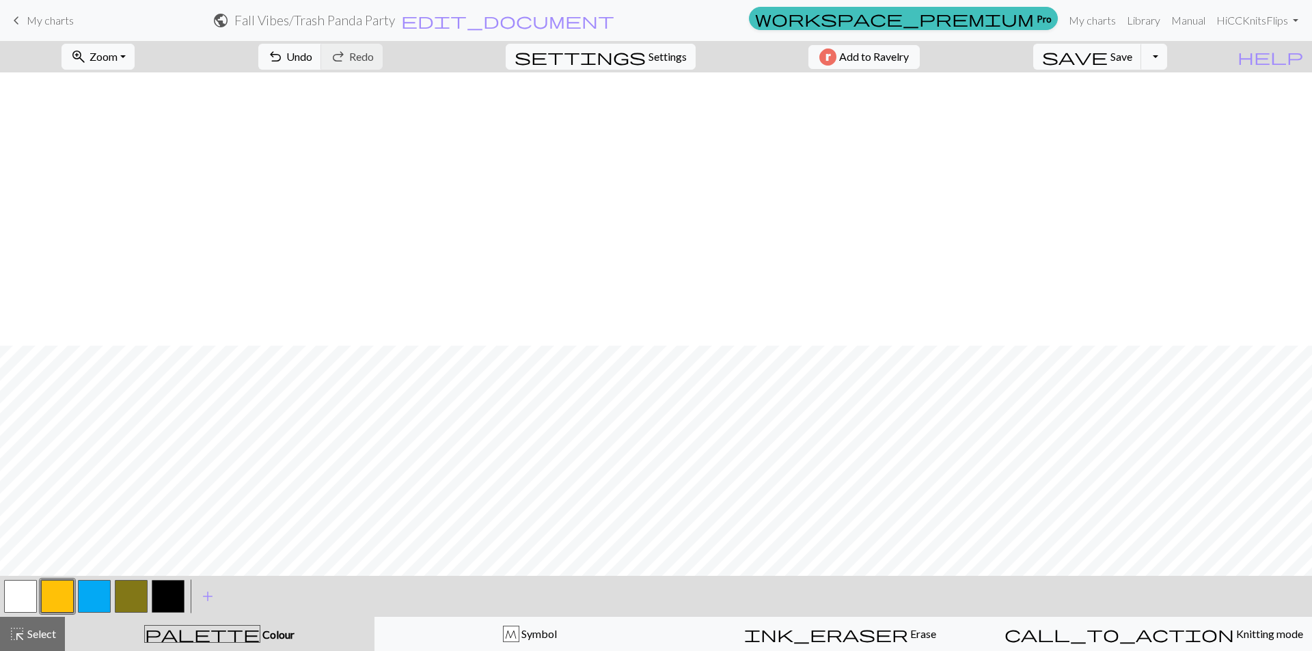
scroll to position [273, 0]
click at [134, 67] on button "zoom_in Zoom Zoom" at bounding box center [97, 57] width 73 height 26
click at [120, 163] on button "50%" at bounding box center [116, 164] width 108 height 22
click at [173, 592] on button "button" at bounding box center [168, 596] width 33 height 33
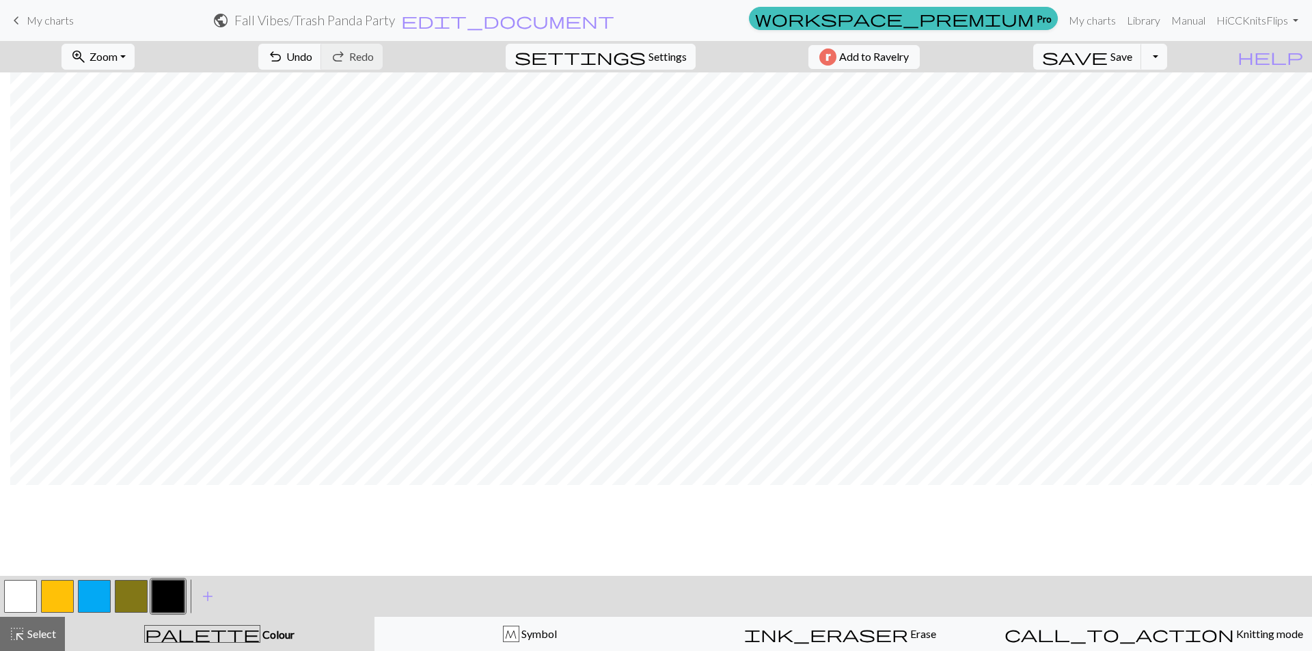
scroll to position [0, 10]
click at [33, 591] on button "button" at bounding box center [20, 596] width 33 height 33
click at [162, 593] on button "button" at bounding box center [168, 596] width 33 height 33
click at [23, 591] on button "button" at bounding box center [20, 596] width 33 height 33
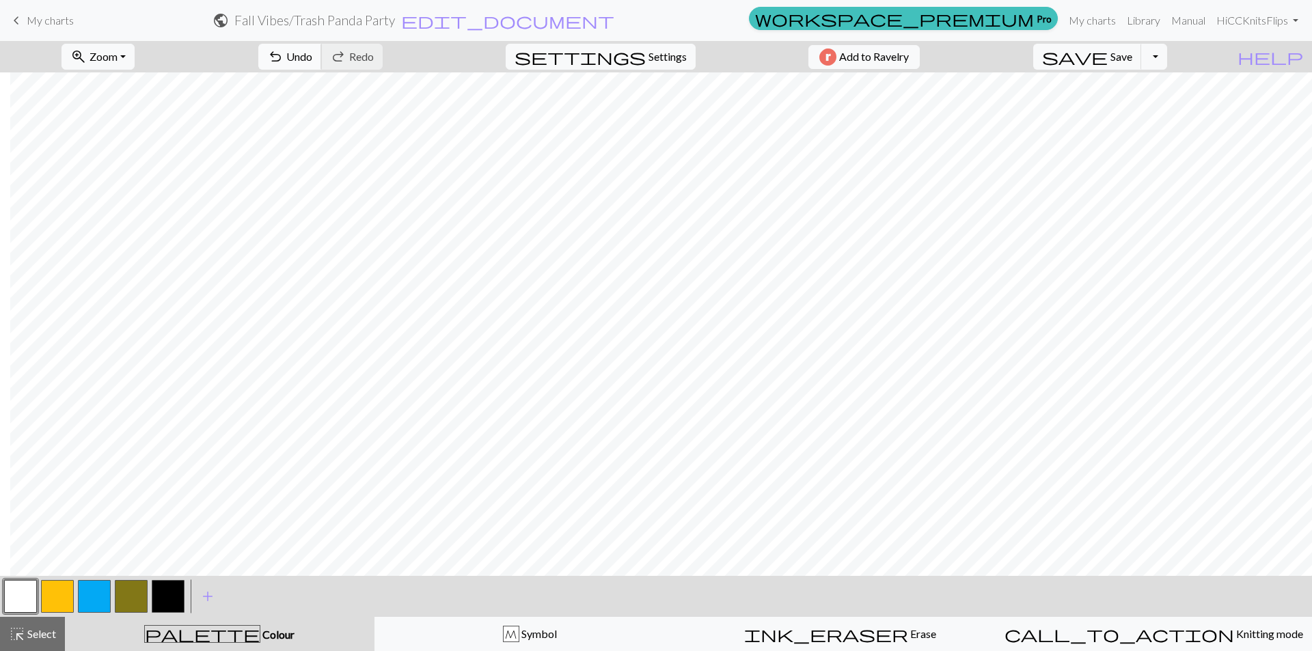
click at [284, 64] on span "undo" at bounding box center [275, 56] width 16 height 19
click at [170, 592] on button "button" at bounding box center [168, 596] width 33 height 33
drag, startPoint x: 28, startPoint y: 601, endPoint x: 48, endPoint y: 579, distance: 29.0
click at [30, 601] on button "button" at bounding box center [20, 596] width 33 height 33
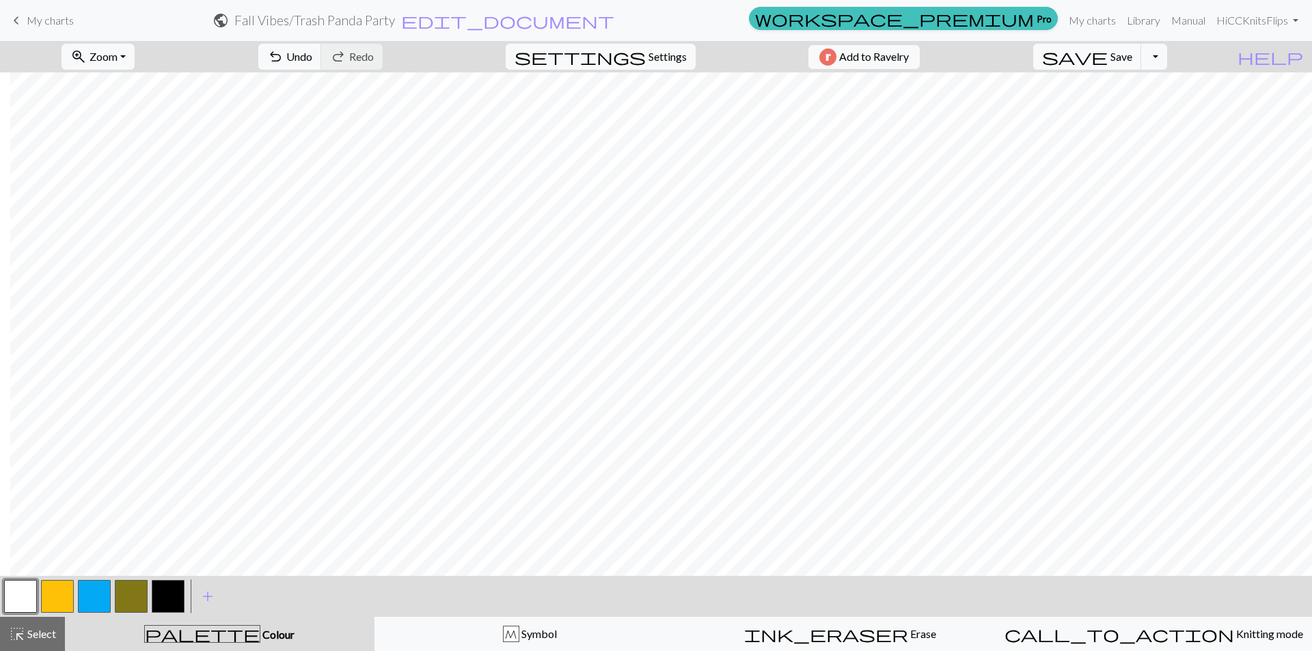
click at [161, 599] on button "button" at bounding box center [168, 596] width 33 height 33
click at [312, 54] on span "Undo" at bounding box center [299, 56] width 26 height 13
click at [18, 599] on button "button" at bounding box center [20, 596] width 33 height 33
click at [172, 588] on button "button" at bounding box center [168, 596] width 33 height 33
click at [16, 603] on button "button" at bounding box center [20, 596] width 33 height 33
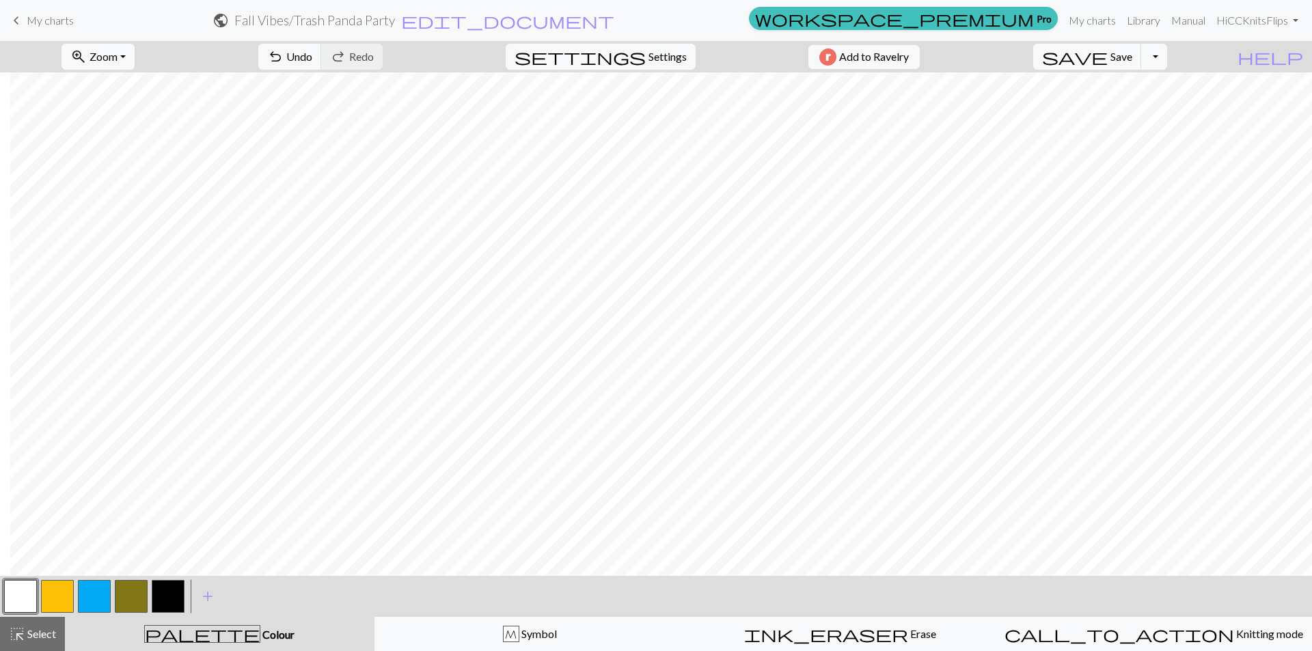
click at [164, 598] on button "button" at bounding box center [168, 596] width 33 height 33
click at [27, 589] on button "button" at bounding box center [20, 596] width 33 height 33
click at [160, 595] on button "button" at bounding box center [168, 596] width 33 height 33
click at [1108, 64] on span "save" at bounding box center [1075, 56] width 66 height 19
